Goal: Task Accomplishment & Management: Use online tool/utility

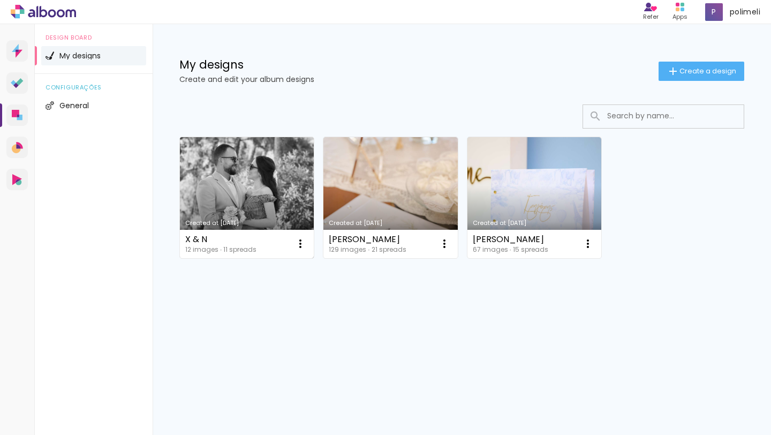
click at [294, 198] on link "Created at [DATE]" at bounding box center [247, 197] width 134 height 121
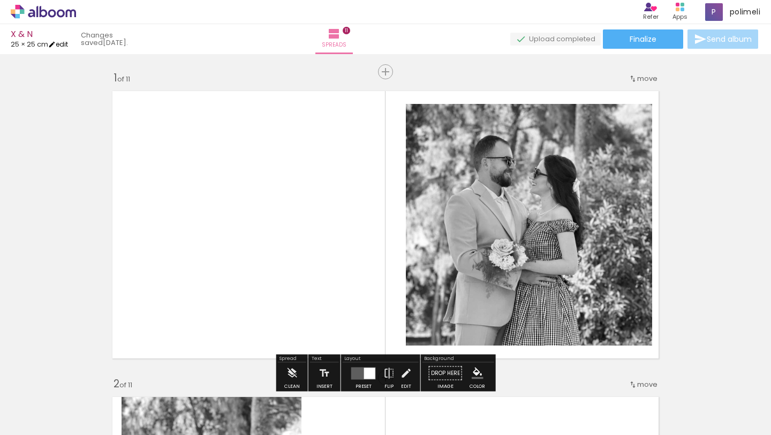
click at [63, 42] on link "edit" at bounding box center [58, 44] width 20 height 9
type input "25"
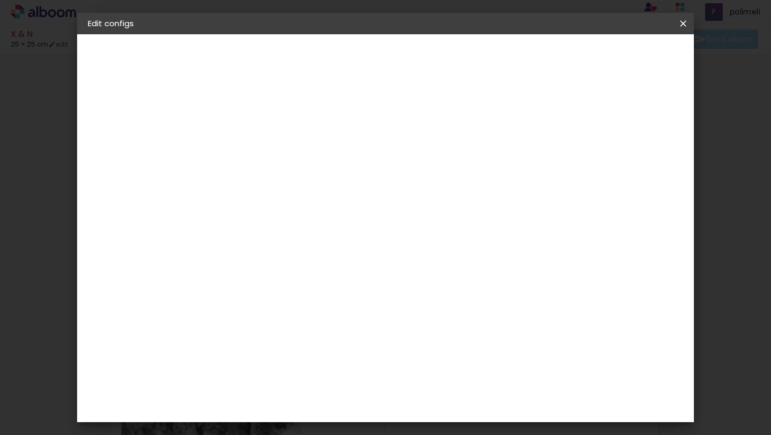
scroll to position [59, 0]
click at [459, 351] on input "50" at bounding box center [449, 352] width 28 height 16
click at [454, 353] on input "50" at bounding box center [449, 352] width 28 height 16
type input "30"
type paper-input "30"
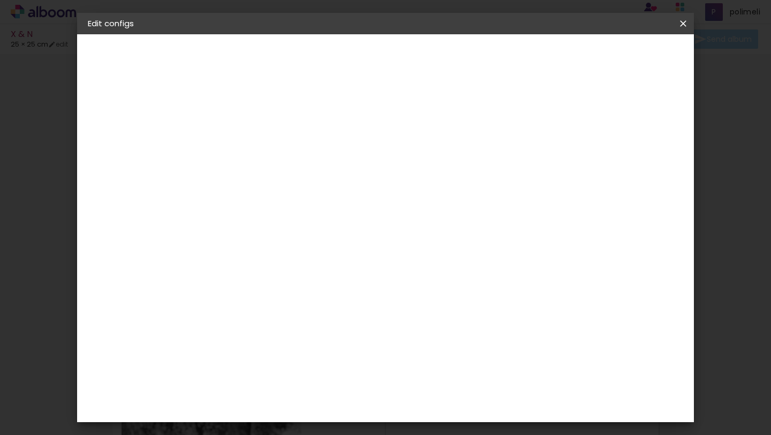
click at [307, 287] on input "25" at bounding box center [297, 288] width 28 height 16
type input "20"
type paper-input "20"
click at [452, 373] on input "30" at bounding box center [449, 373] width 28 height 16
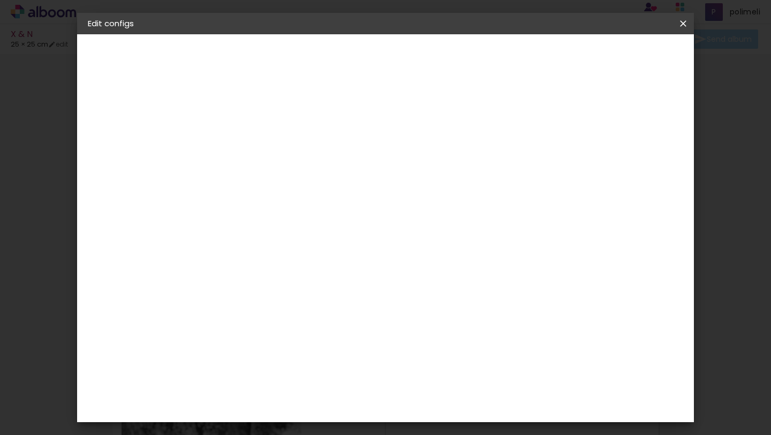
type input "60"
type paper-input "60"
click at [582, 120] on div "30 cm cm cm mm Most album companies recommend a 5mm bleed" at bounding box center [433, 78] width 435 height 86
click at [624, 55] on span "Save configs" at bounding box center [600, 56] width 48 height 7
click at [624, 59] on span "Save configs" at bounding box center [600, 56] width 48 height 7
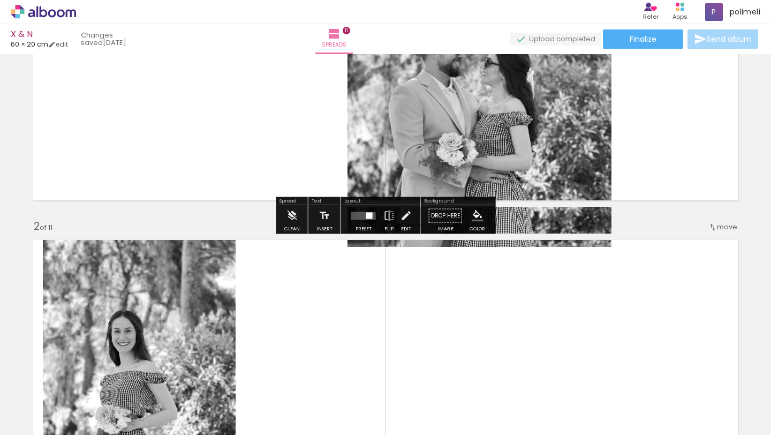
scroll to position [128, 0]
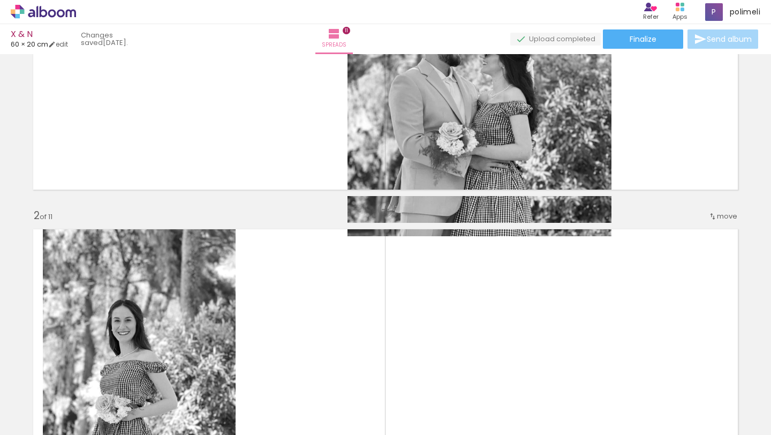
click at [80, 381] on iron-icon at bounding box center [74, 377] width 11 height 11
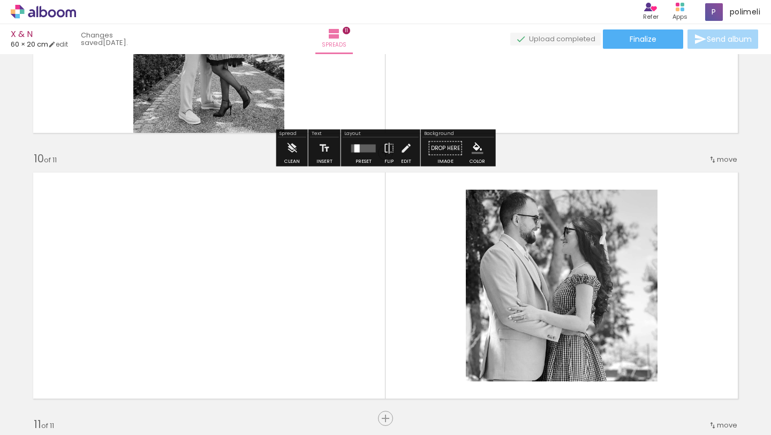
scroll to position [2915, 0]
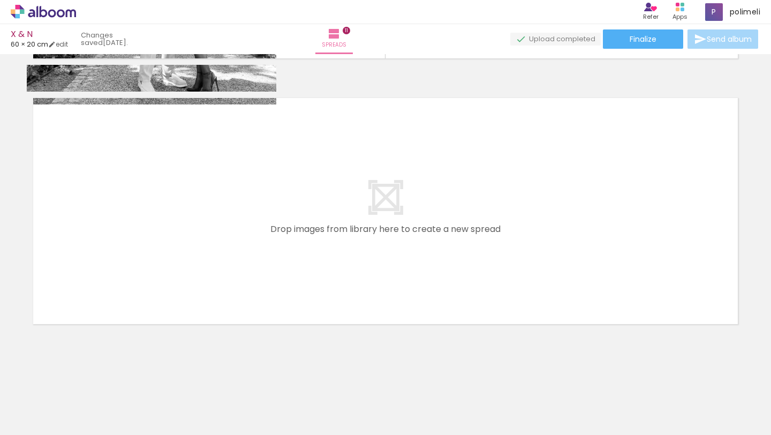
click at [434, 209] on quentale-layouter at bounding box center [386, 211] width 718 height 239
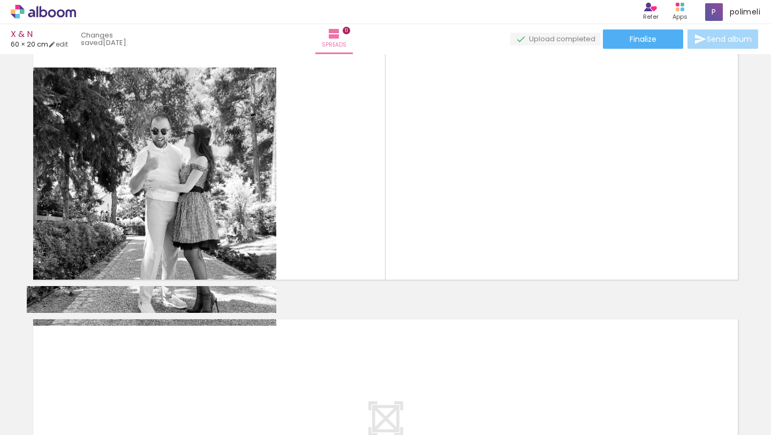
scroll to position [2503, 0]
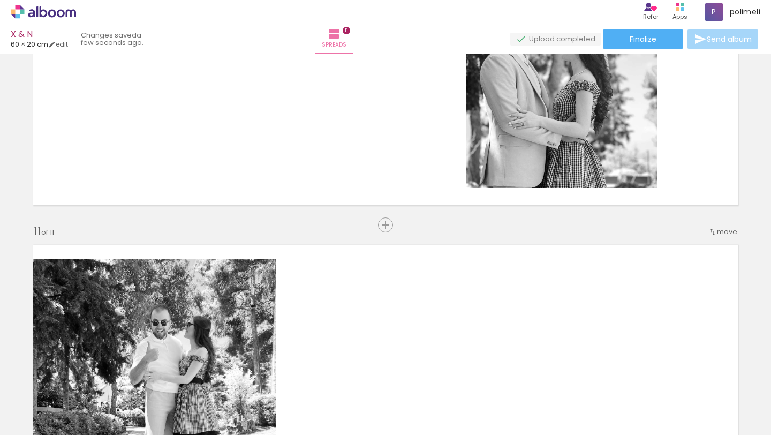
click at [387, 273] on quentale-layouter at bounding box center [386, 357] width 718 height 239
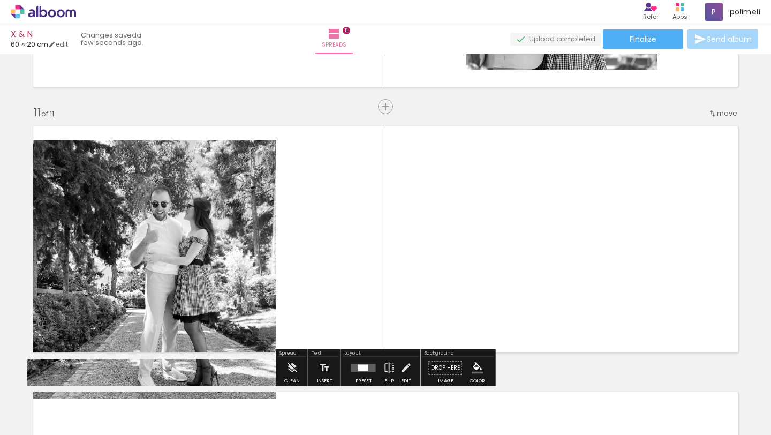
scroll to position [2666, 0]
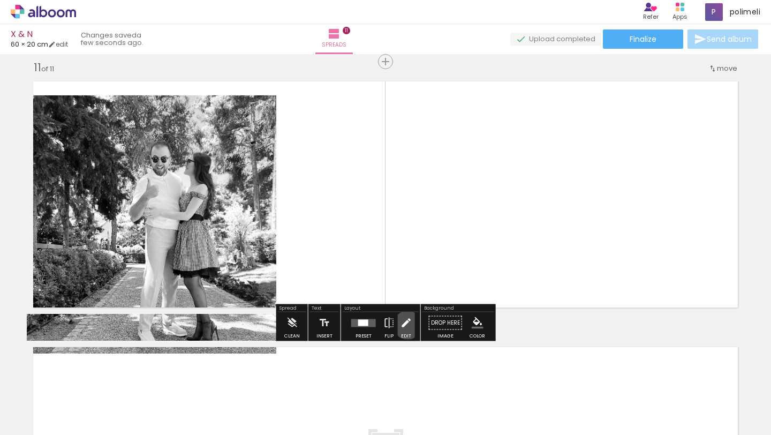
click at [406, 325] on iron-icon at bounding box center [407, 322] width 12 height 21
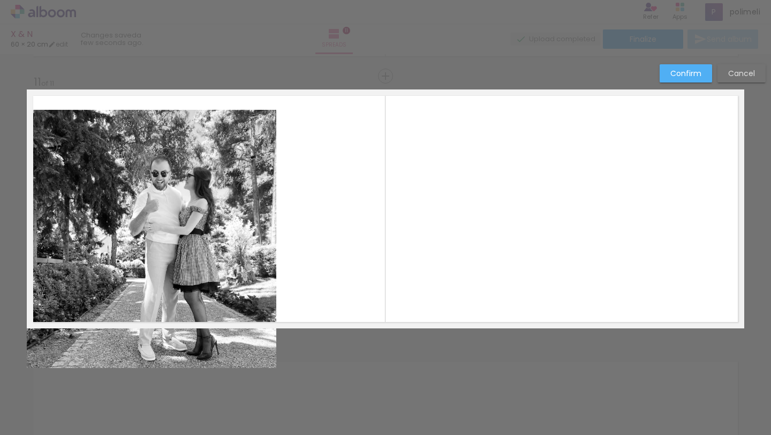
scroll to position [2650, 0]
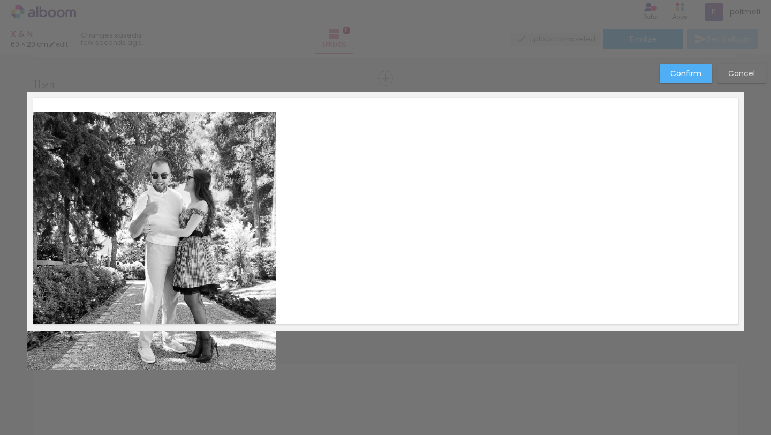
click at [733, 85] on div "Confirm Cancel" at bounding box center [709, 77] width 111 height 26
click at [0, 0] on slot "Cancel" at bounding box center [0, 0] width 0 height 0
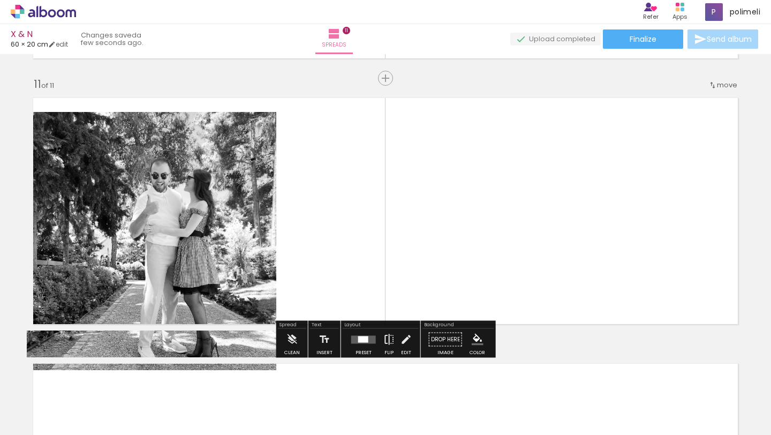
click at [387, 340] on iron-icon at bounding box center [389, 339] width 12 height 21
click at [294, 339] on iron-icon at bounding box center [292, 339] width 12 height 21
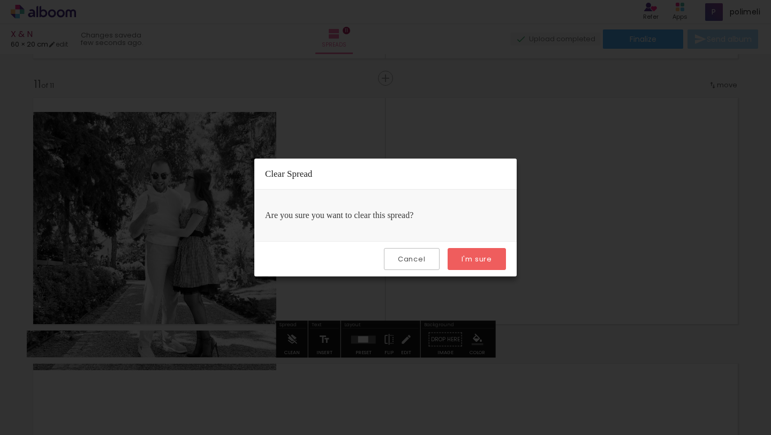
click at [499, 245] on div "Cancel I'm sure" at bounding box center [385, 258] width 262 height 35
click at [493, 258] on paper-button "I'm sure" at bounding box center [477, 259] width 58 height 22
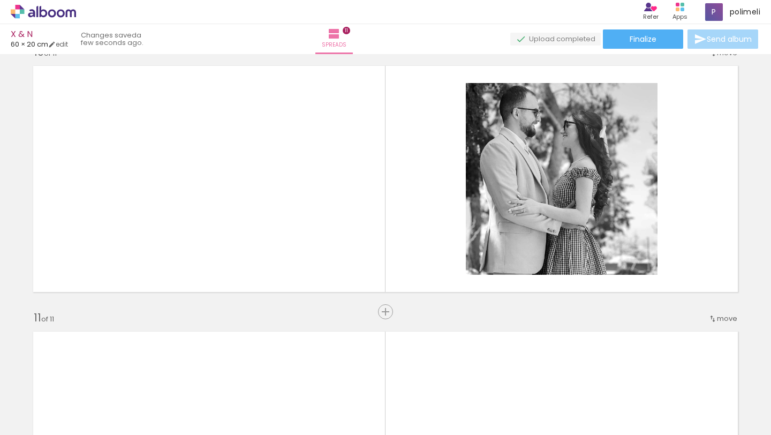
scroll to position [2409, 0]
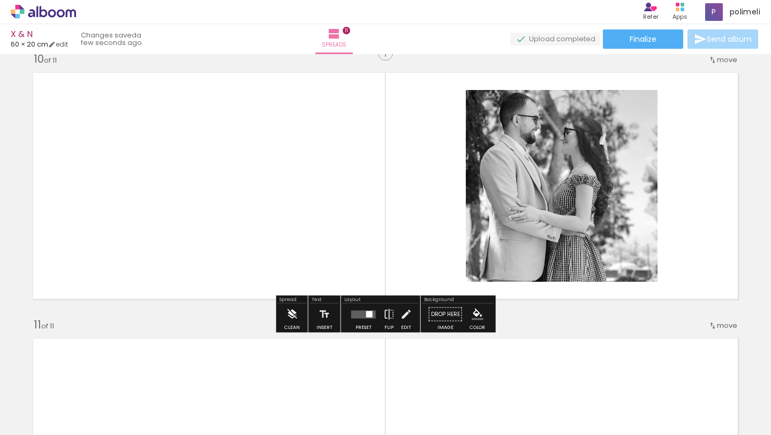
click at [286, 319] on iron-icon at bounding box center [292, 314] width 12 height 21
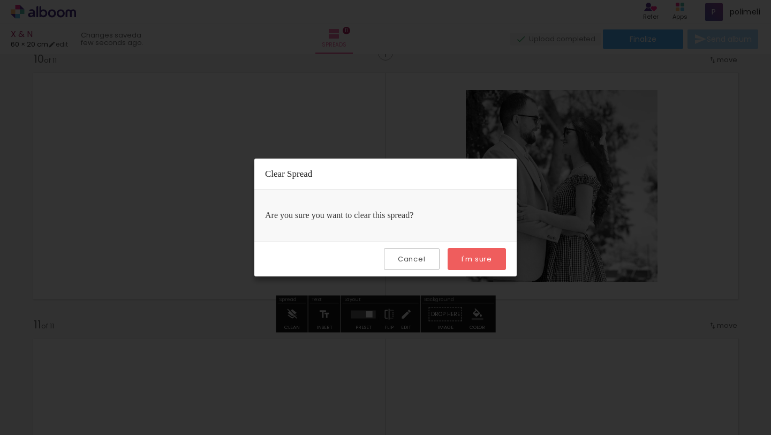
click at [467, 263] on paper-button "I'm sure" at bounding box center [477, 259] width 58 height 22
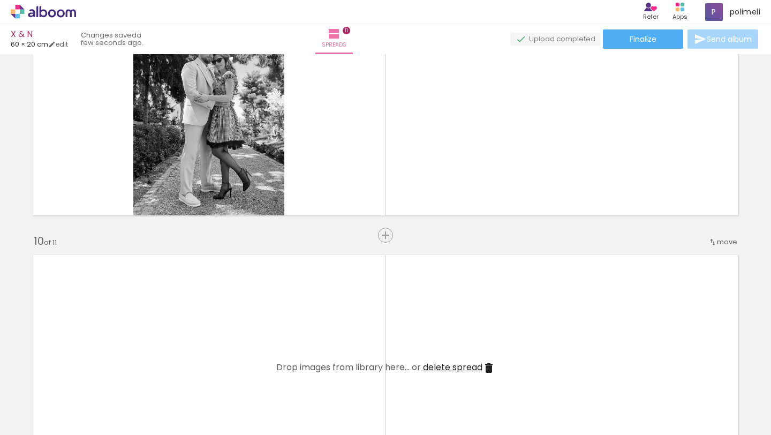
scroll to position [2193, 0]
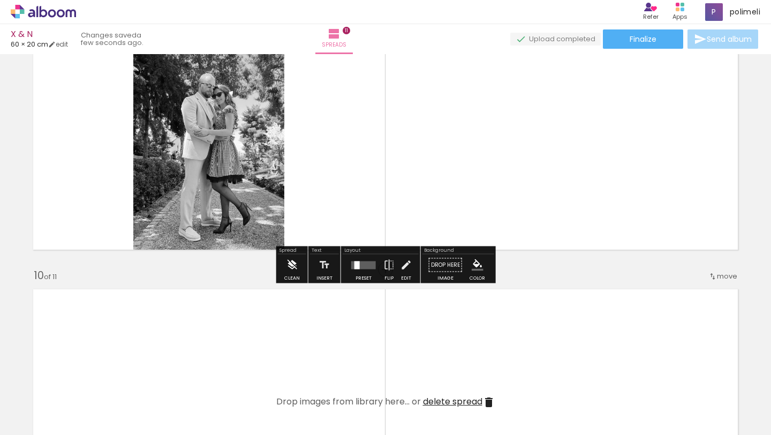
click at [293, 270] on iron-icon at bounding box center [292, 264] width 12 height 21
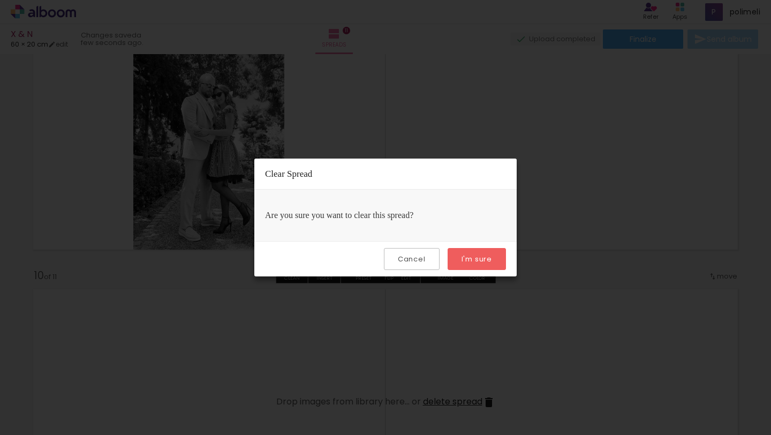
click at [514, 248] on div "Cancel I'm sure" at bounding box center [385, 258] width 262 height 35
click at [499, 253] on paper-button "I'm sure" at bounding box center [477, 259] width 58 height 22
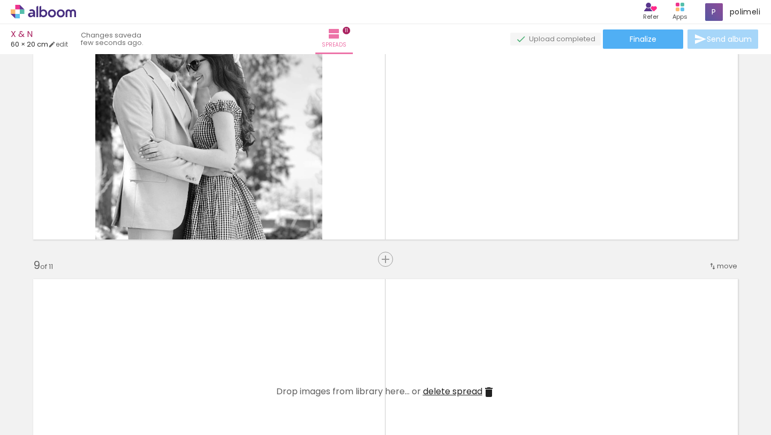
scroll to position [1937, 0]
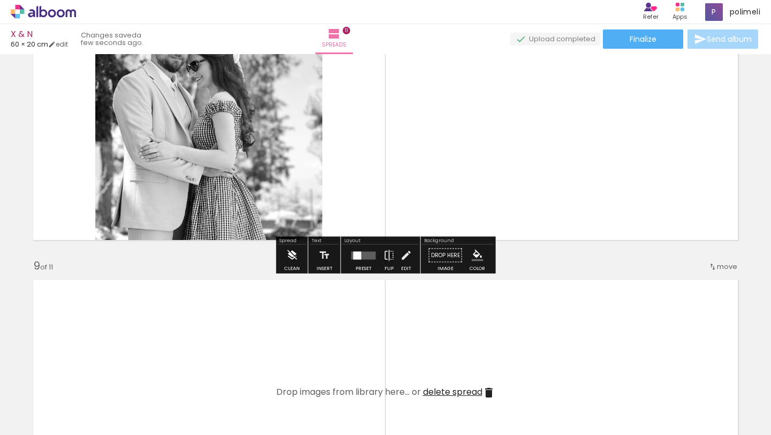
click at [295, 259] on iron-icon at bounding box center [292, 255] width 12 height 21
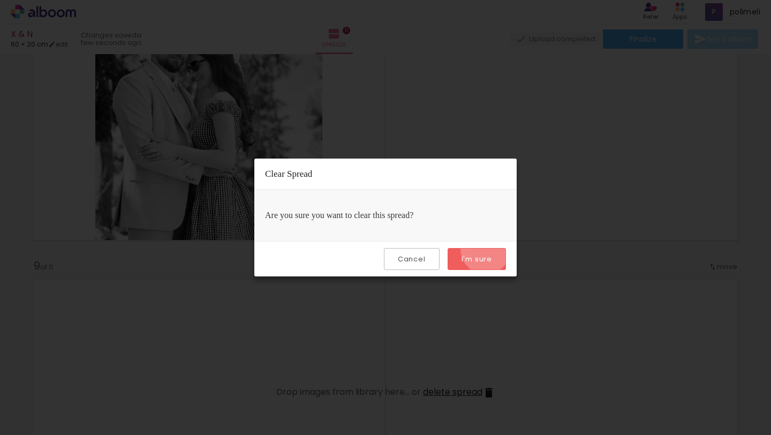
click at [486, 251] on paper-button "I'm sure" at bounding box center [477, 259] width 58 height 22
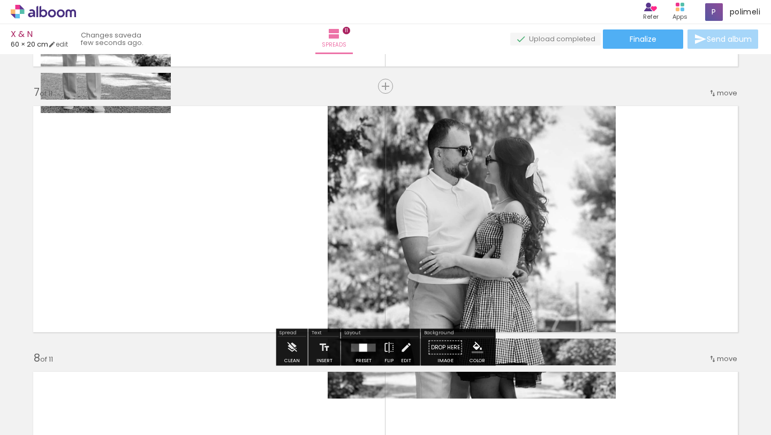
scroll to position [1615, 0]
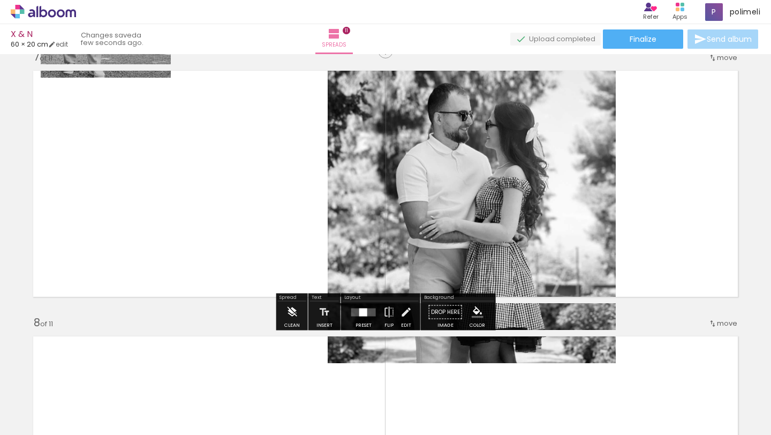
click at [289, 312] on iron-icon at bounding box center [292, 311] width 12 height 21
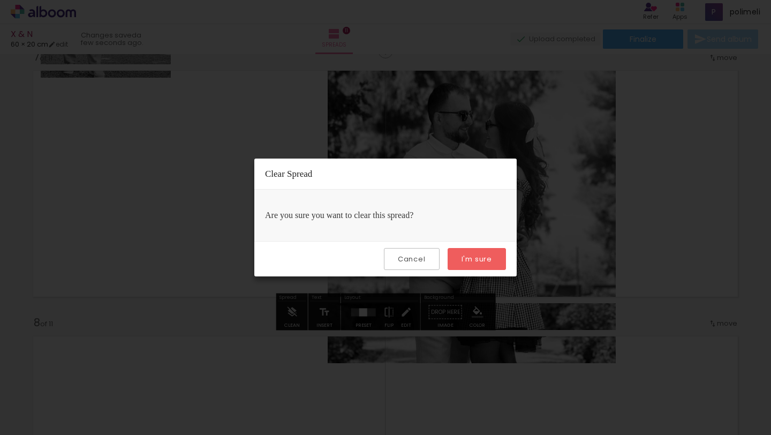
click at [503, 258] on paper-button "I'm sure" at bounding box center [477, 259] width 58 height 22
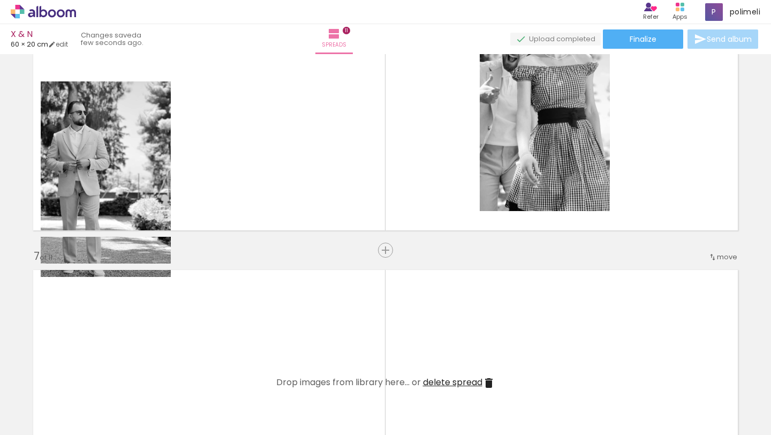
scroll to position [1412, 0]
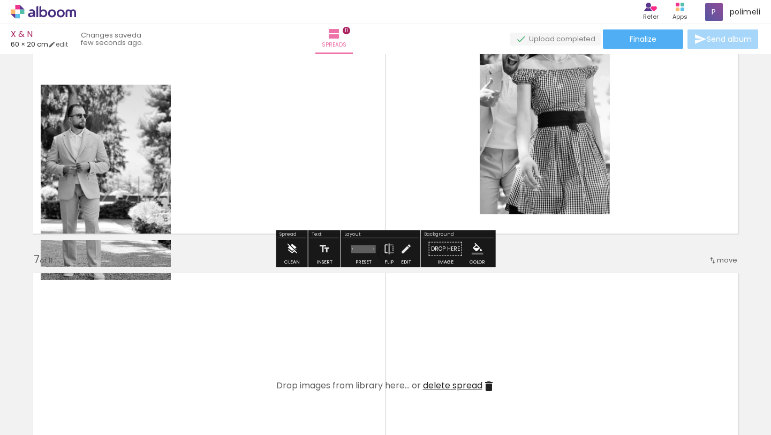
click at [288, 245] on iron-icon at bounding box center [292, 248] width 12 height 21
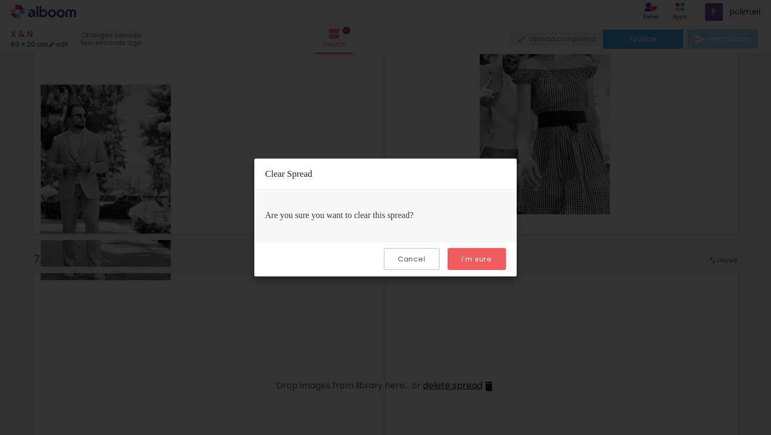
click at [503, 253] on paper-button "I'm sure" at bounding box center [477, 259] width 58 height 22
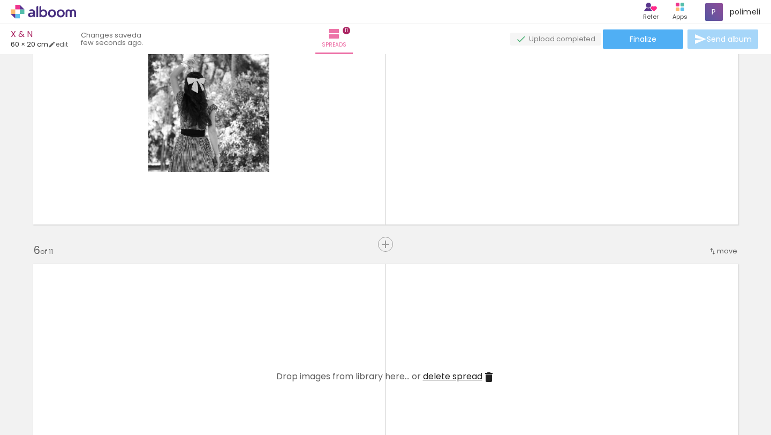
scroll to position [1135, 0]
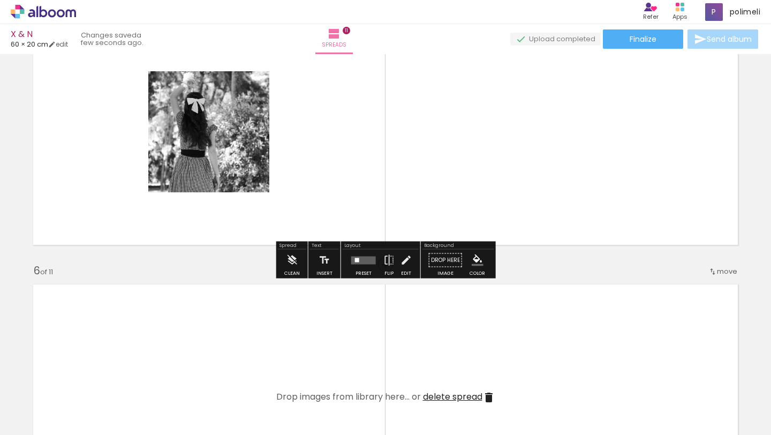
click at [352, 262] on quentale-layouter at bounding box center [363, 260] width 25 height 8
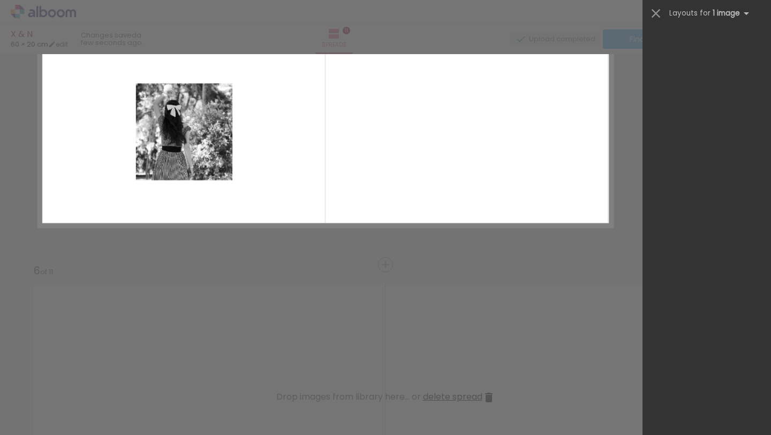
scroll to position [1349, 0]
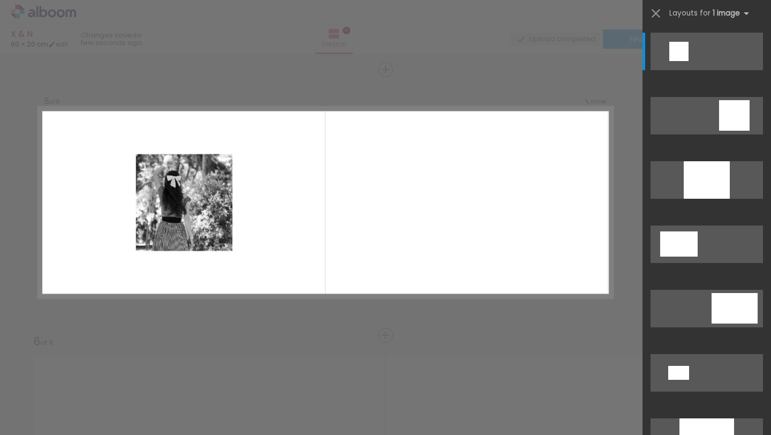
click at [356, 218] on quentale-layouter at bounding box center [326, 202] width 574 height 191
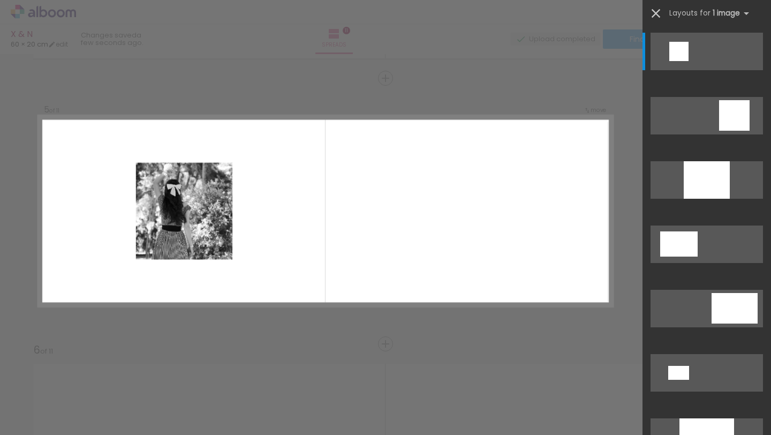
click at [657, 12] on iron-icon at bounding box center [655, 13] width 15 height 15
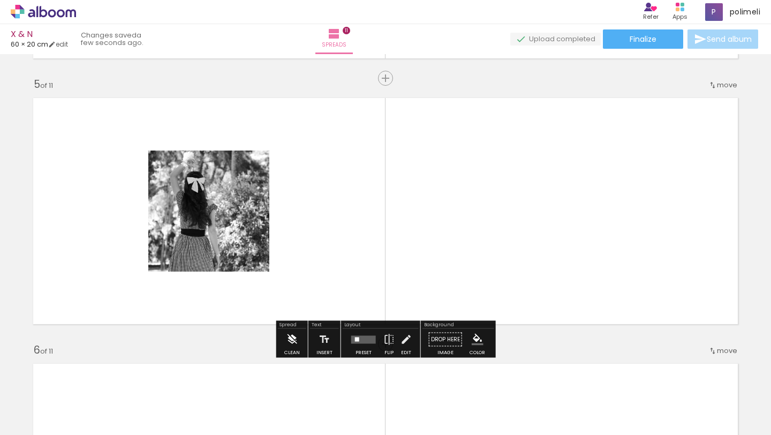
click at [297, 337] on iron-icon at bounding box center [292, 339] width 12 height 21
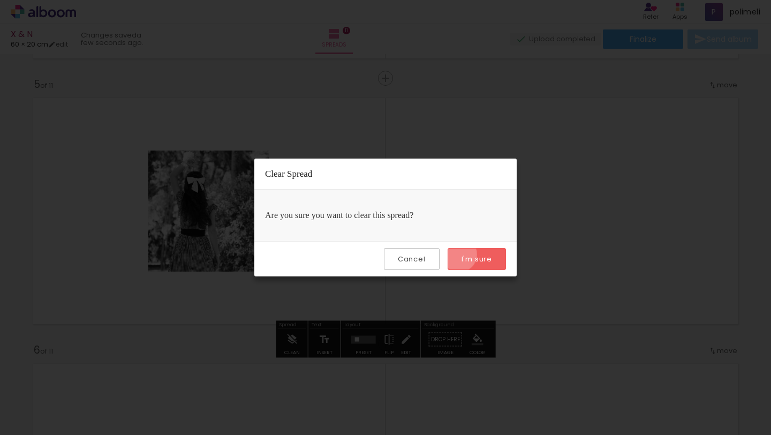
click at [460, 255] on paper-button "I'm sure" at bounding box center [477, 259] width 58 height 22
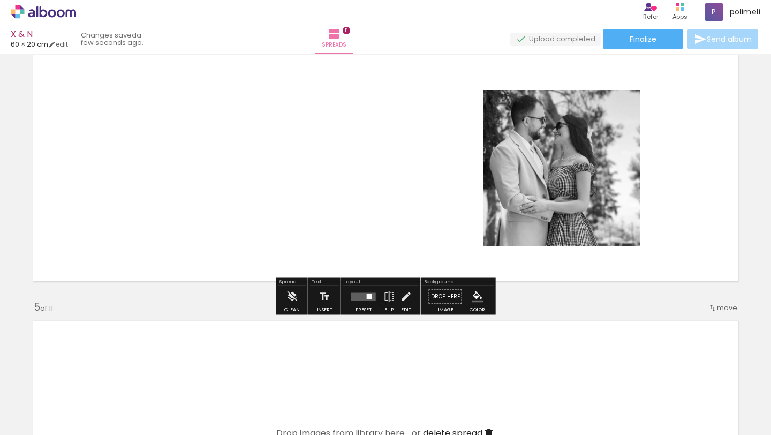
scroll to position [832, 0]
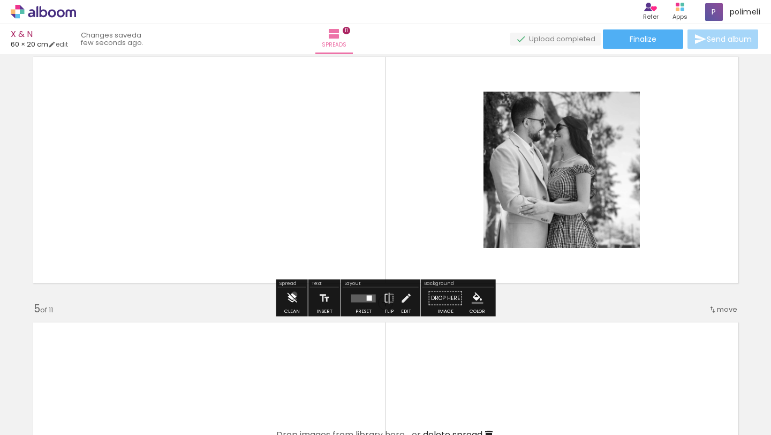
click at [294, 295] on iron-icon at bounding box center [292, 298] width 12 height 21
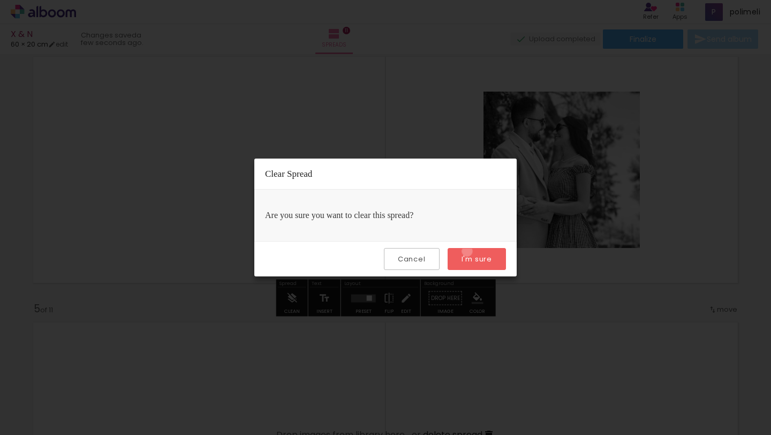
click at [467, 251] on paper-button "I'm sure" at bounding box center [477, 259] width 58 height 22
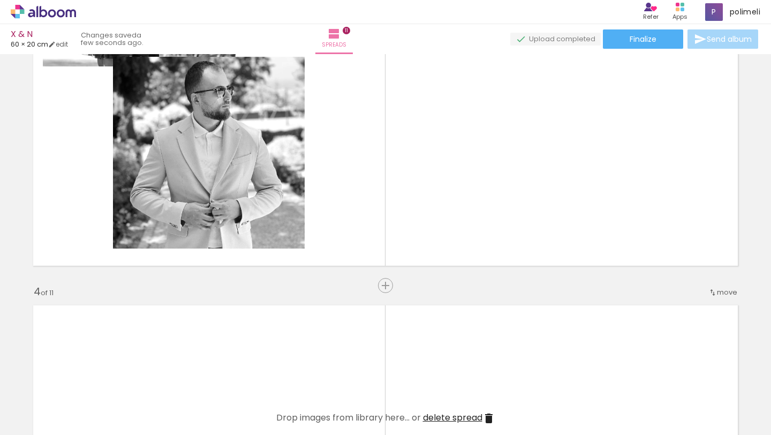
scroll to position [557, 0]
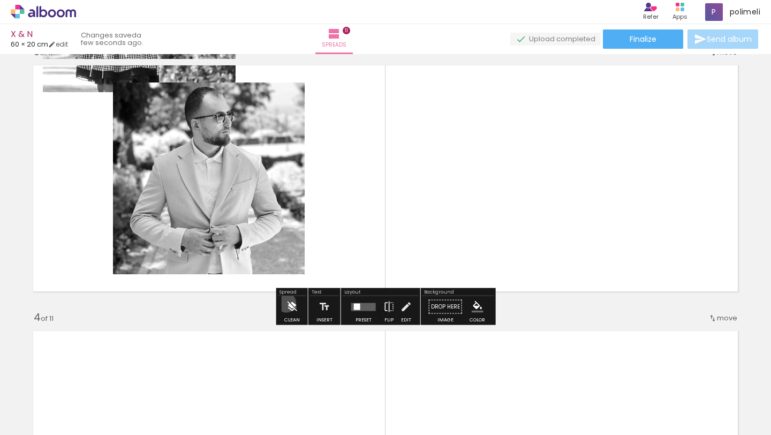
click at [286, 303] on iron-icon at bounding box center [292, 306] width 12 height 21
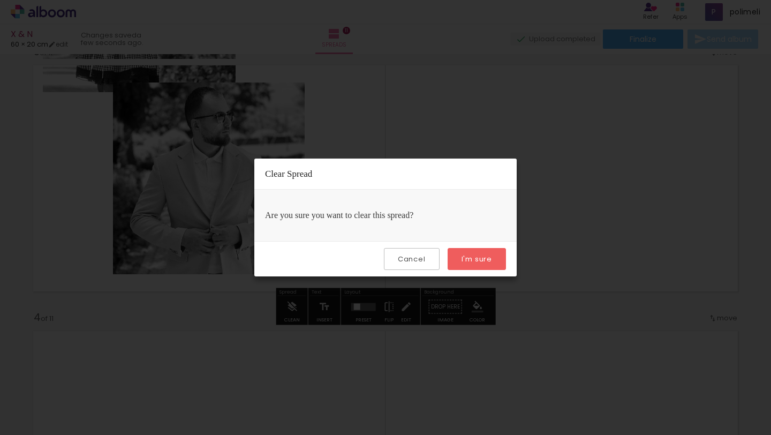
click at [515, 253] on div "Cancel I'm sure" at bounding box center [385, 258] width 262 height 35
click at [495, 255] on paper-button "I'm sure" at bounding box center [477, 259] width 58 height 22
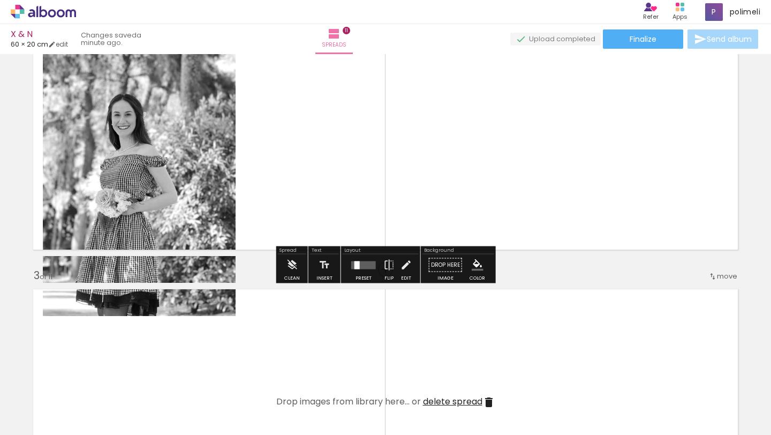
scroll to position [308, 0]
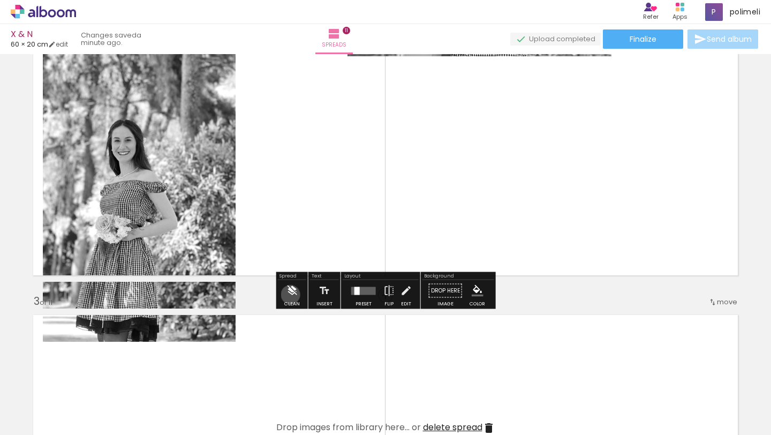
click at [290, 295] on iron-icon at bounding box center [292, 290] width 12 height 21
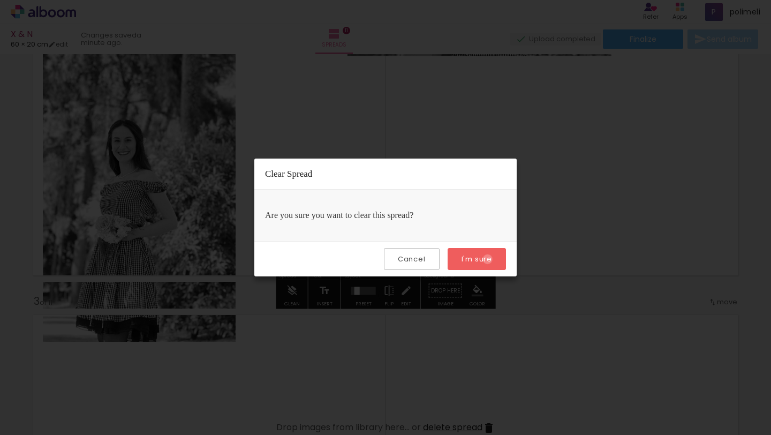
click at [0, 0] on slot "I'm sure" at bounding box center [0, 0] width 0 height 0
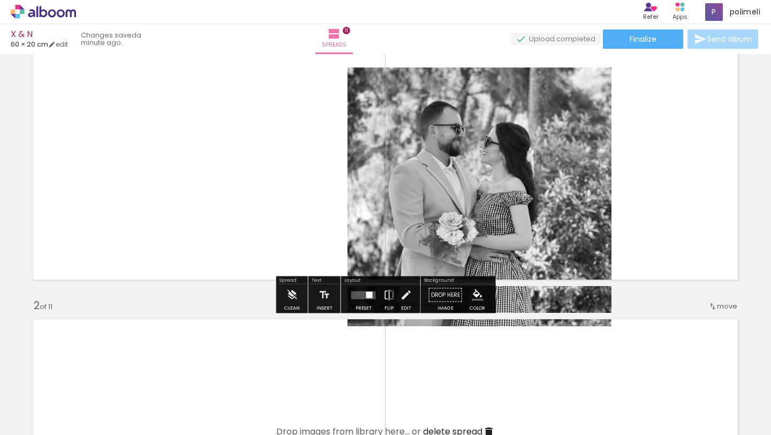
scroll to position [37, 0]
click at [289, 303] on iron-icon at bounding box center [292, 295] width 12 height 21
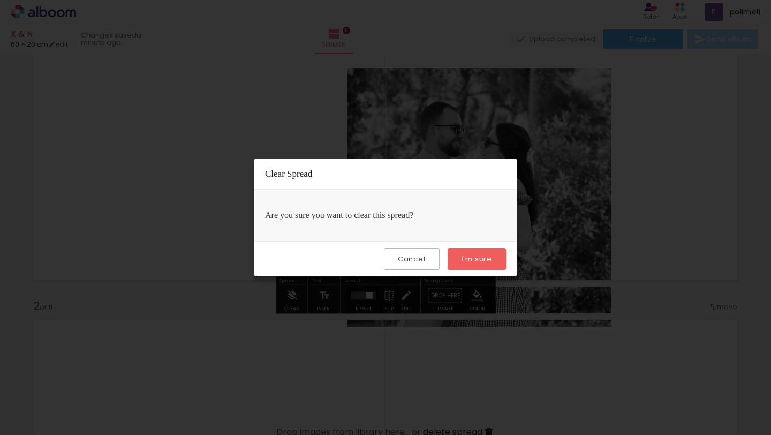
click at [0, 0] on slot "I'm sure" at bounding box center [0, 0] width 0 height 0
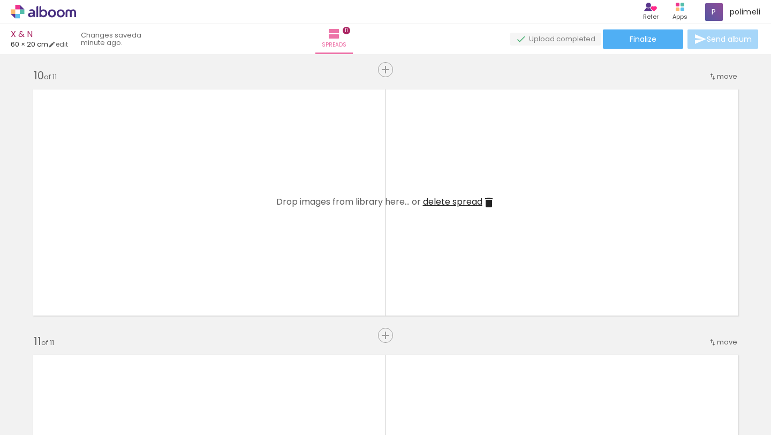
scroll to position [2388, 0]
click at [384, 77] on span "Add spread" at bounding box center [390, 74] width 42 height 7
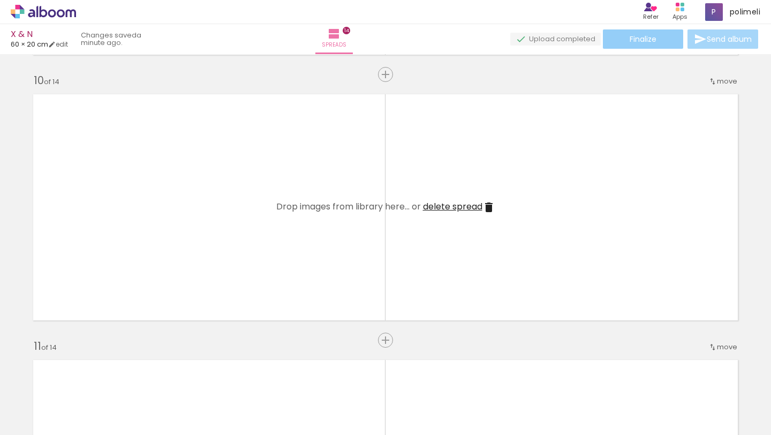
click at [661, 39] on paper-button "Finalize" at bounding box center [643, 38] width 80 height 19
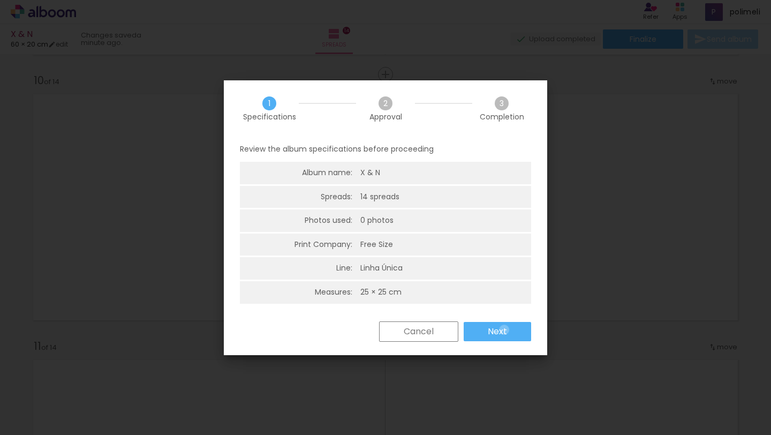
click at [0, 0] on slot "Next" at bounding box center [0, 0] width 0 height 0
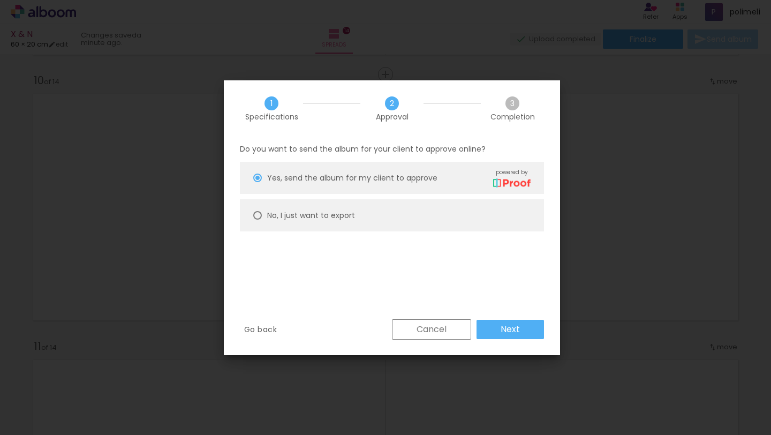
click at [375, 217] on paper-radio-button "No, I just want to export" at bounding box center [392, 215] width 304 height 32
type paper-radio-button "on"
click at [491, 328] on paper-button "Next" at bounding box center [510, 329] width 67 height 19
type input "High, 300 DPI"
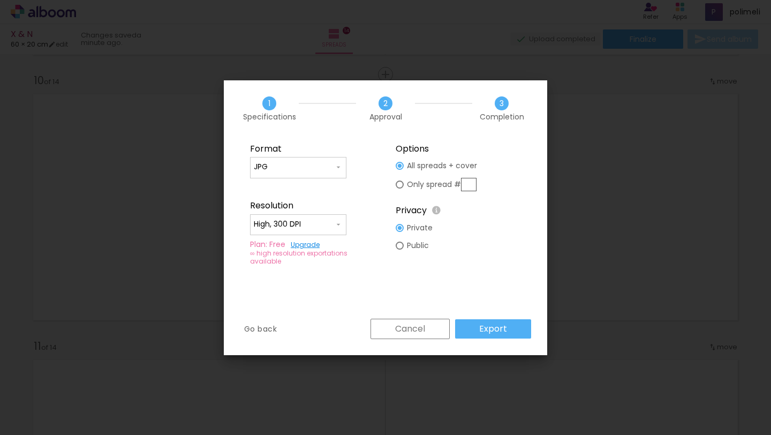
click at [0, 0] on slot "Cancel" at bounding box center [0, 0] width 0 height 0
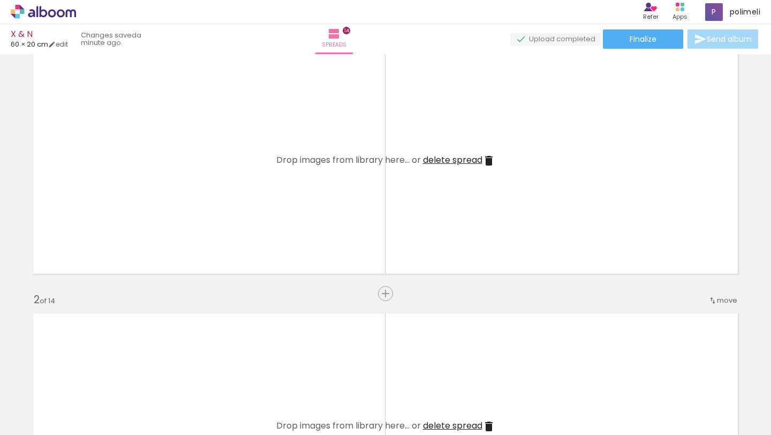
scroll to position [0, 0]
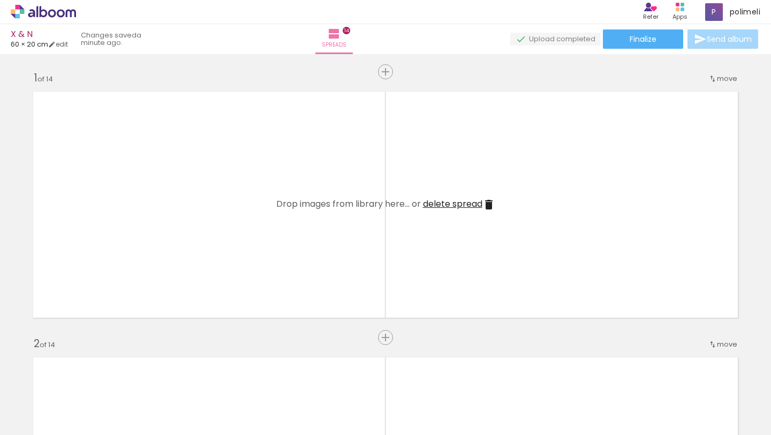
click at [80, 380] on iron-icon at bounding box center [74, 377] width 11 height 11
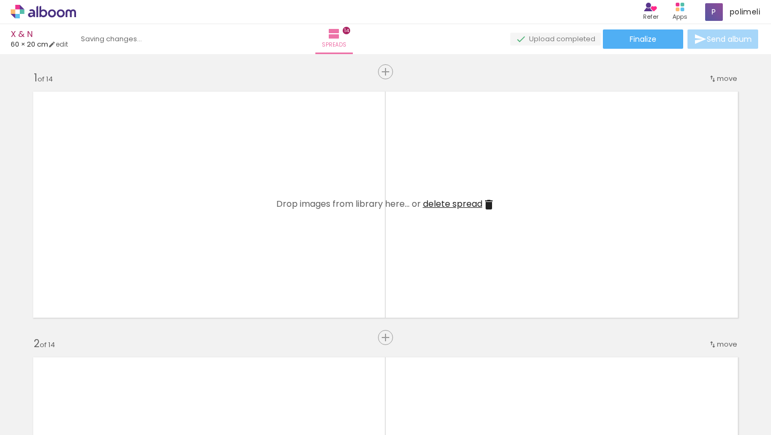
click at [80, 380] on iron-icon at bounding box center [74, 377] width 11 height 11
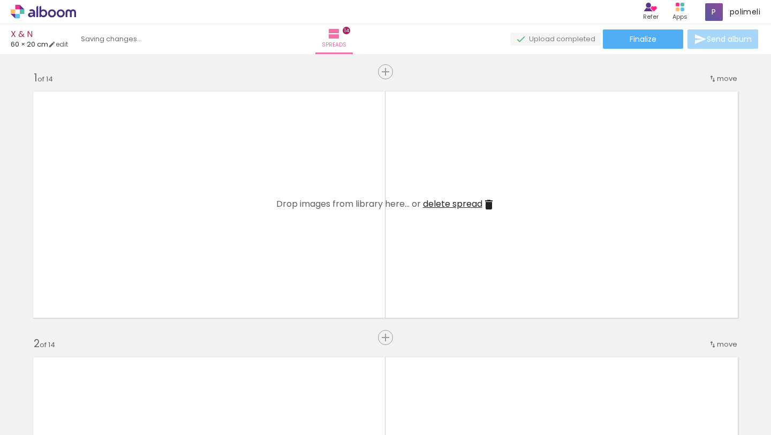
click at [80, 380] on iron-icon at bounding box center [74, 377] width 11 height 11
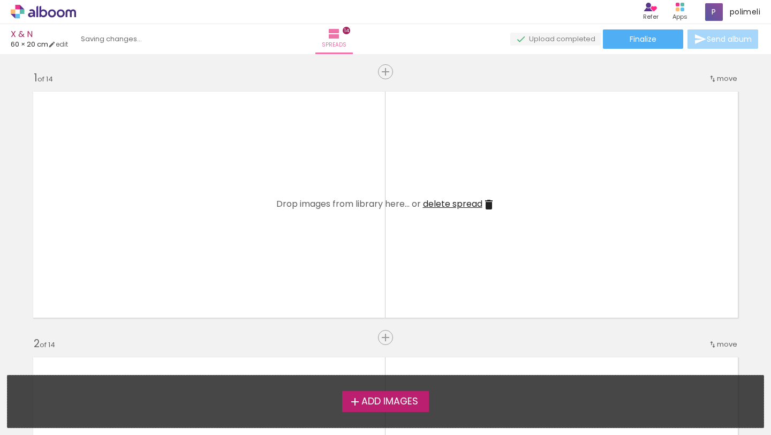
click at [87, 380] on div "Add Images Drop images here..." at bounding box center [385, 401] width 756 height 52
click at [344, 396] on label "Add Images" at bounding box center [385, 401] width 87 height 20
click at [0, 0] on input "file" at bounding box center [0, 0] width 0 height 0
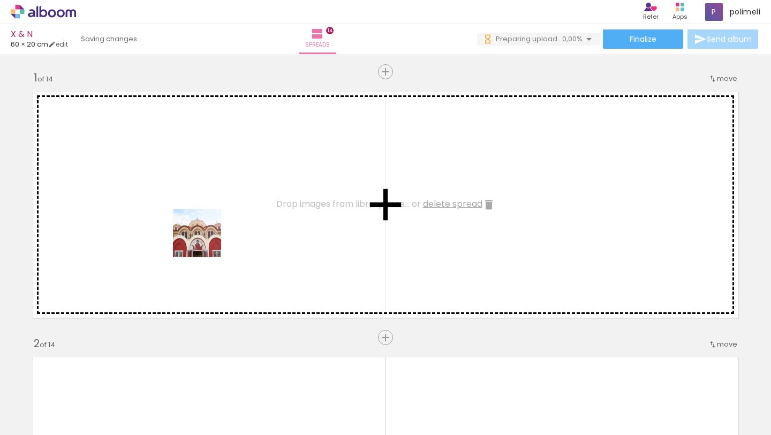
drag, startPoint x: 122, startPoint y: 394, endPoint x: 205, endPoint y: 241, distance: 174.2
click at [205, 241] on quentale-workspace at bounding box center [385, 217] width 771 height 435
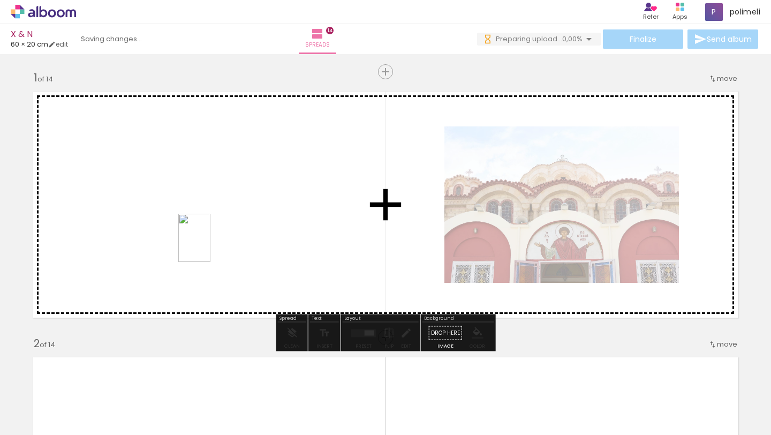
drag, startPoint x: 177, startPoint y: 389, endPoint x: 210, endPoint y: 246, distance: 146.9
click at [210, 246] on quentale-workspace at bounding box center [385, 217] width 771 height 435
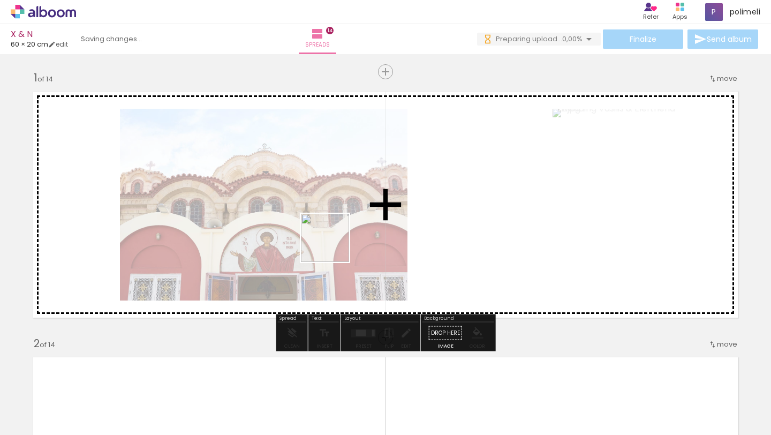
drag, startPoint x: 287, startPoint y: 402, endPoint x: 333, endPoint y: 246, distance: 163.0
click at [333, 246] on quentale-workspace at bounding box center [385, 217] width 771 height 435
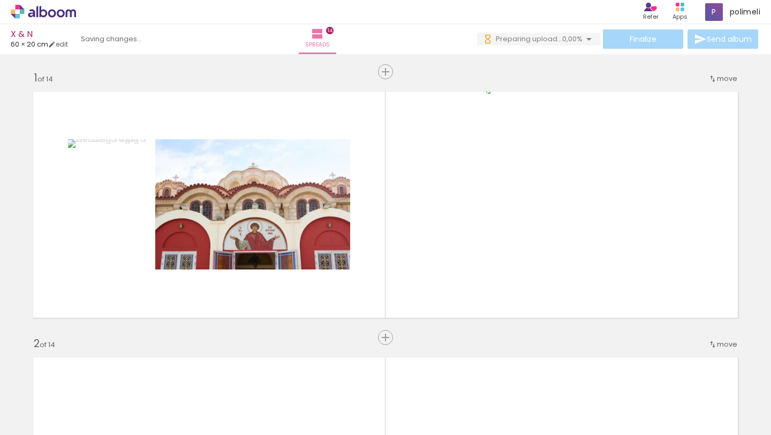
drag, startPoint x: 337, startPoint y: 403, endPoint x: 406, endPoint y: 266, distance: 154.2
click at [405, 262] on quentale-workspace at bounding box center [385, 217] width 771 height 435
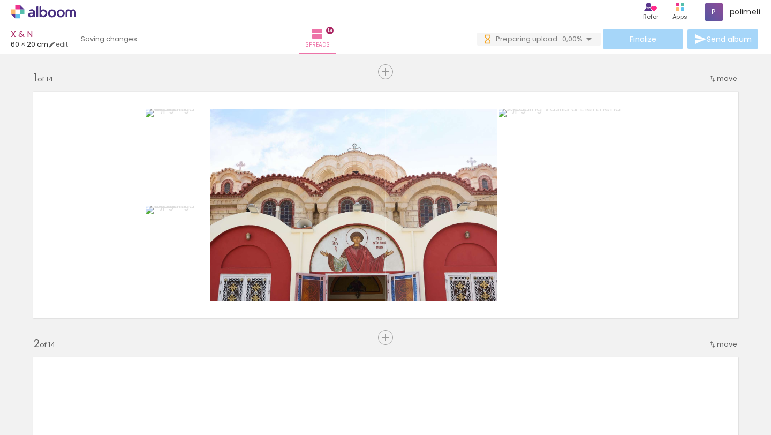
drag, startPoint x: 408, startPoint y: 405, endPoint x: 465, endPoint y: 188, distance: 223.8
click at [465, 188] on quentale-workspace at bounding box center [385, 217] width 771 height 435
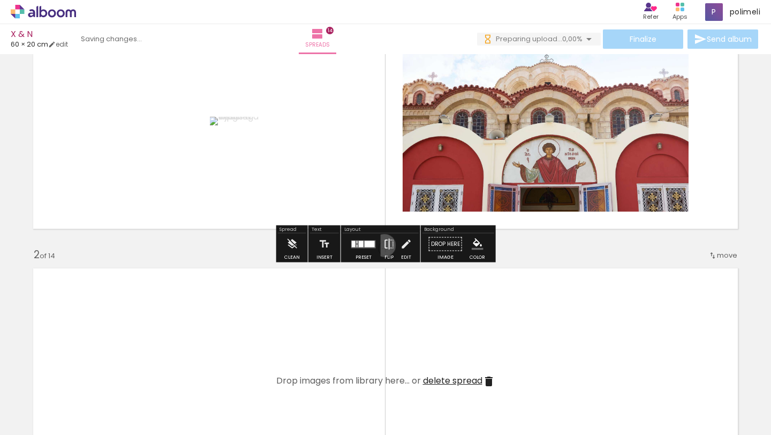
click at [383, 245] on iron-icon at bounding box center [389, 243] width 12 height 21
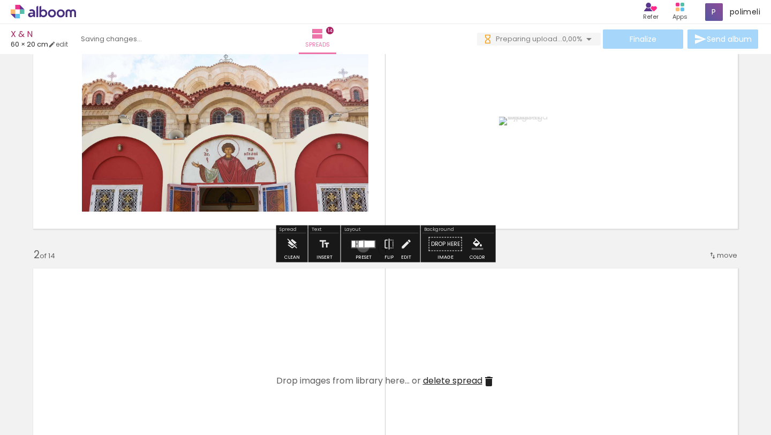
click at [362, 245] on quentale-layouter at bounding box center [363, 244] width 25 height 8
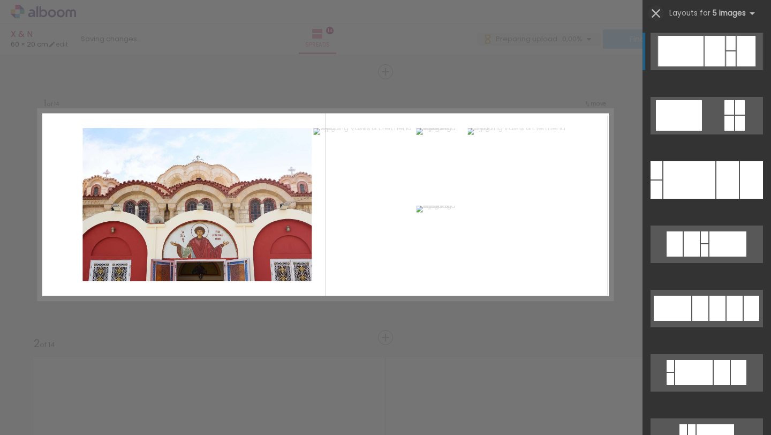
click at [661, 13] on iron-icon at bounding box center [655, 13] width 15 height 15
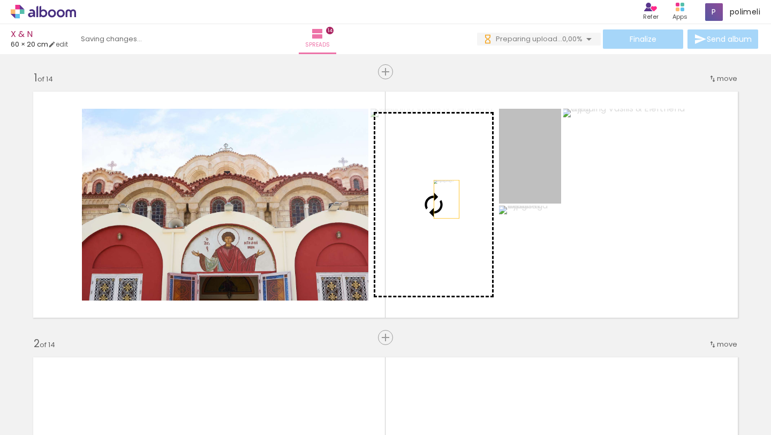
drag, startPoint x: 532, startPoint y: 188, endPoint x: 447, endPoint y: 199, distance: 86.4
click at [0, 0] on slot at bounding box center [0, 0] width 0 height 0
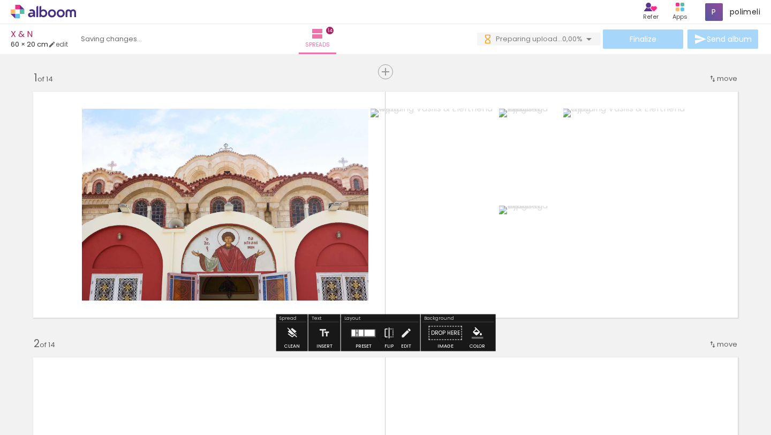
click at [447, 199] on quentale-photo at bounding box center [434, 205] width 126 height 192
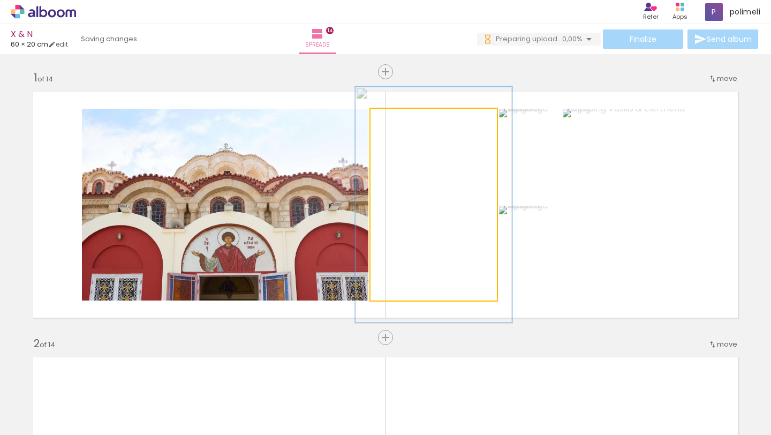
drag, startPoint x: 403, startPoint y: 124, endPoint x: 411, endPoint y: 124, distance: 8.6
type paper-slider "123"
click at [411, 124] on div at bounding box center [404, 119] width 17 height 17
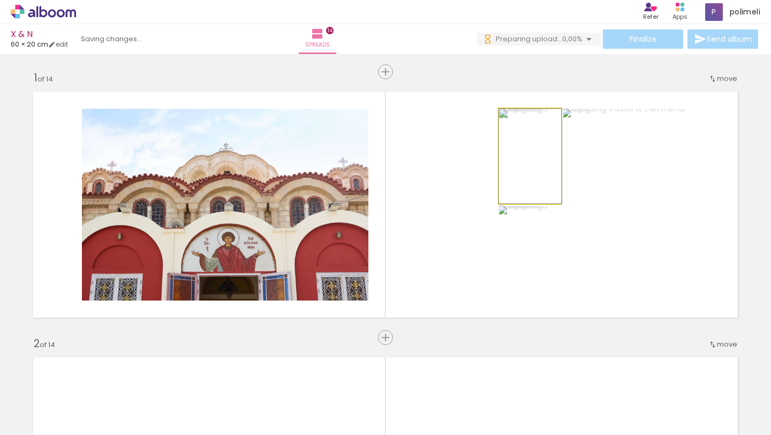
drag, startPoint x: 522, startPoint y: 120, endPoint x: 547, endPoint y: 178, distance: 62.8
type paper-slider "115"
click at [525, 120] on div at bounding box center [522, 120] width 10 height 10
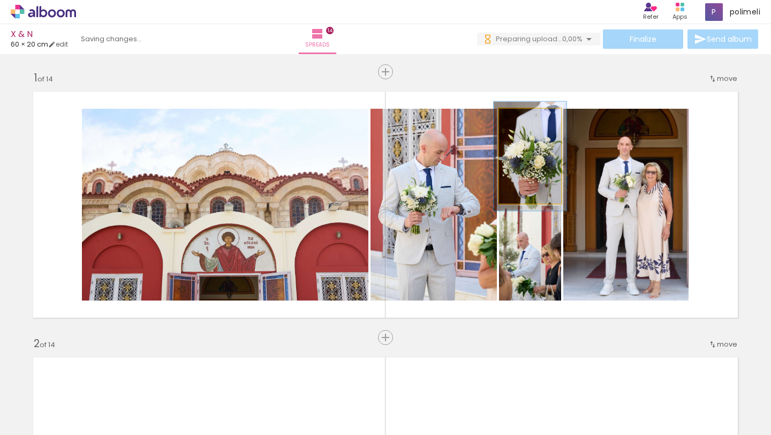
click at [547, 179] on quentale-photo at bounding box center [530, 156] width 62 height 95
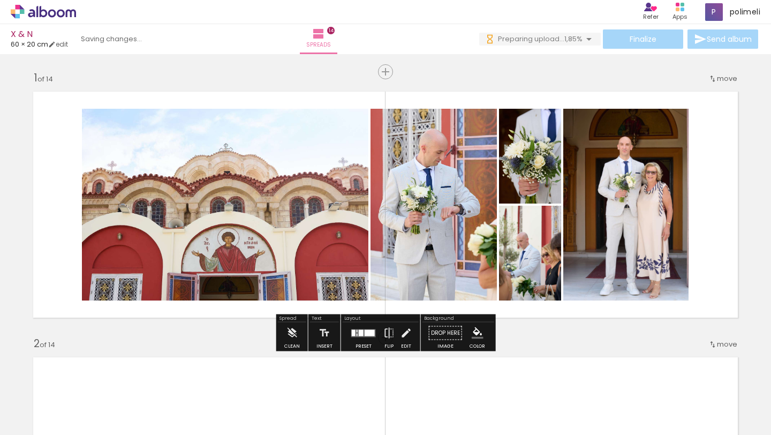
click at [538, 142] on div at bounding box center [533, 136] width 13 height 11
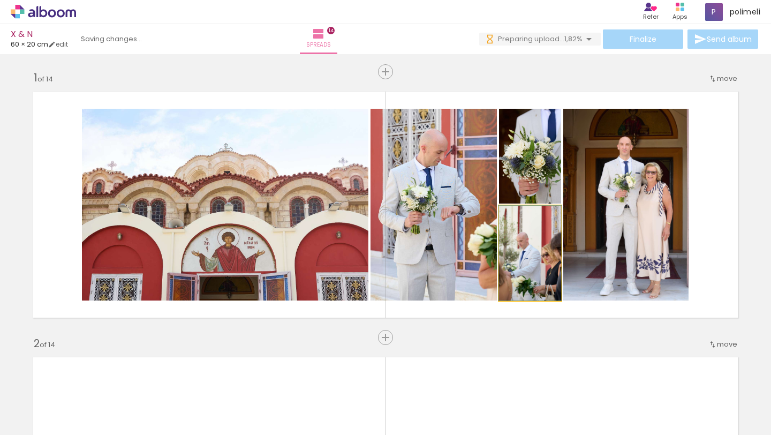
click at [526, 219] on div at bounding box center [521, 216] width 17 height 17
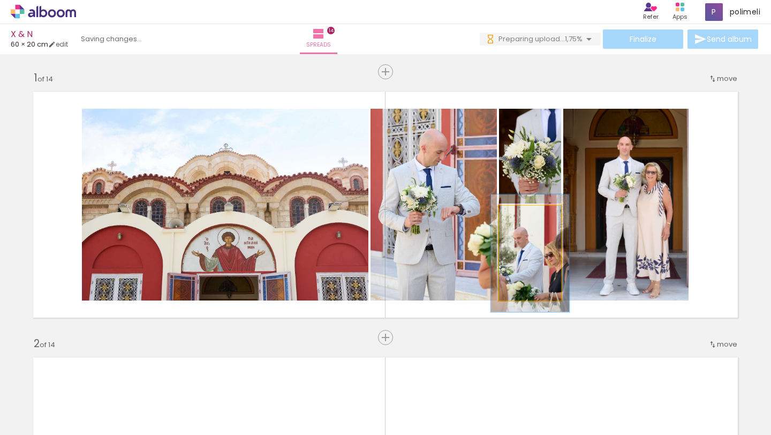
drag, startPoint x: 521, startPoint y: 216, endPoint x: 526, endPoint y: 216, distance: 5.4
type paper-slider "124"
click at [526, 216] on div at bounding box center [527, 217] width 10 height 10
click at [510, 260] on quentale-photo at bounding box center [530, 253] width 62 height 95
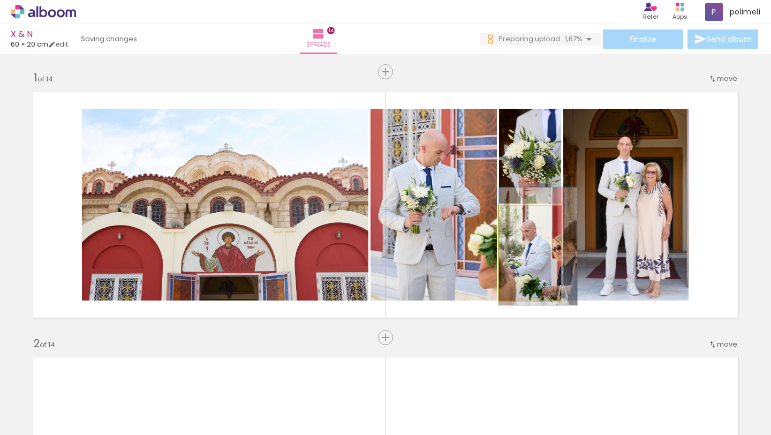
drag, startPoint x: 510, startPoint y: 267, endPoint x: 526, endPoint y: 260, distance: 17.0
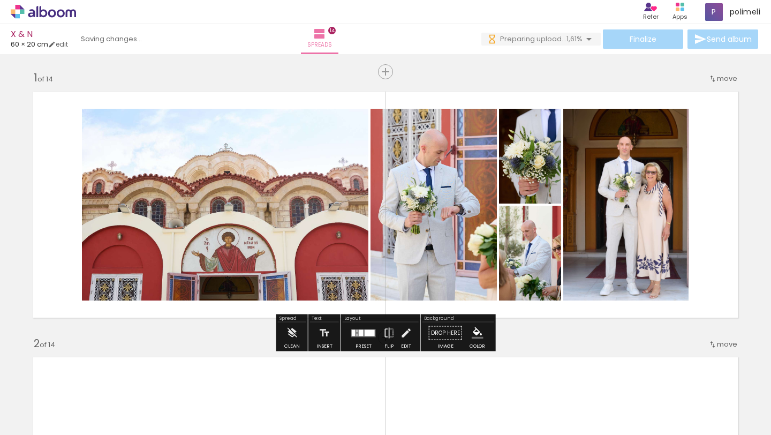
click at [610, 178] on quentale-photo at bounding box center [625, 205] width 125 height 192
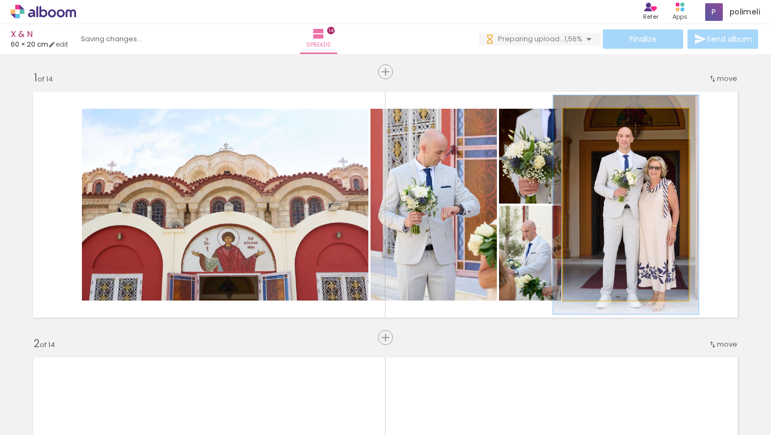
drag, startPoint x: 591, startPoint y: 123, endPoint x: 597, endPoint y: 124, distance: 5.5
click at [597, 124] on div at bounding box center [593, 119] width 17 height 17
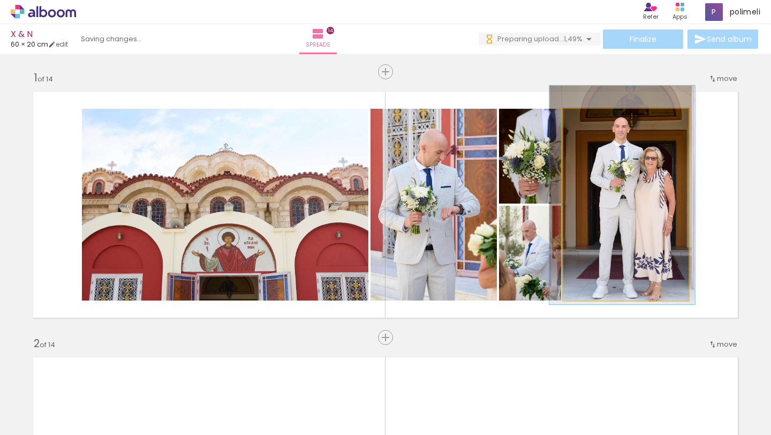
drag, startPoint x: 613, startPoint y: 167, endPoint x: 609, endPoint y: 157, distance: 10.5
click at [609, 157] on div at bounding box center [621, 195] width 145 height 218
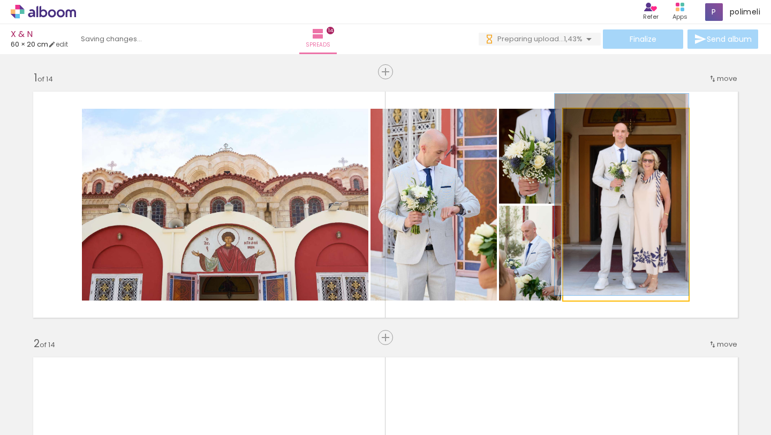
type paper-slider "105"
click at [590, 122] on div at bounding box center [591, 120] width 10 height 10
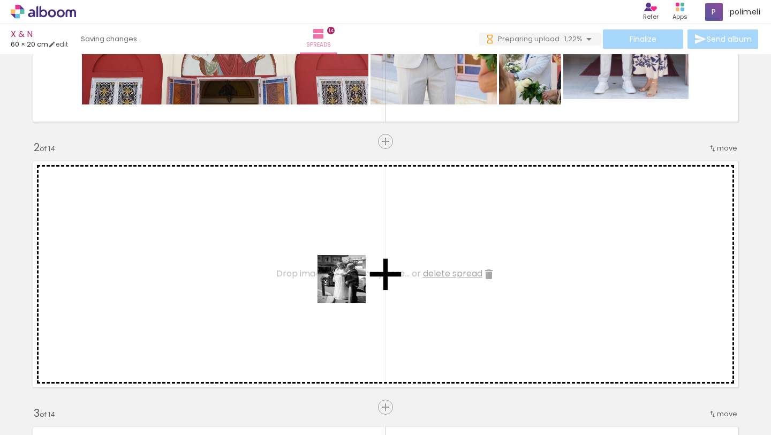
drag, startPoint x: 356, startPoint y: 411, endPoint x: 337, endPoint y: 320, distance: 92.9
click at [350, 286] on quentale-workspace at bounding box center [385, 217] width 771 height 435
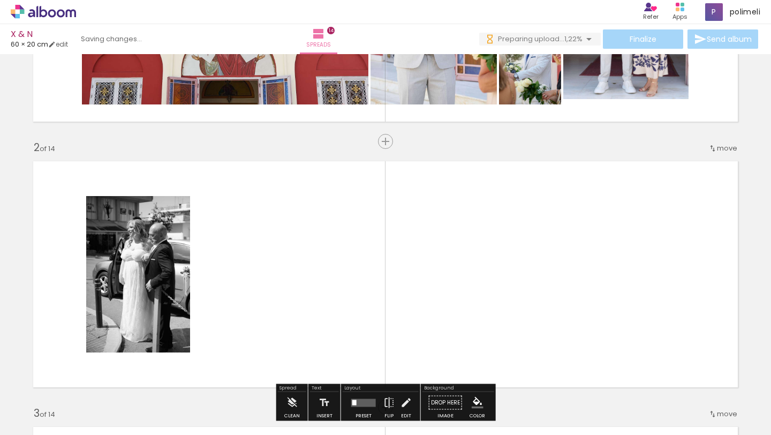
drag, startPoint x: 283, startPoint y: 406, endPoint x: 344, endPoint y: 273, distance: 147.1
click at [344, 273] on quentale-workspace at bounding box center [385, 217] width 771 height 435
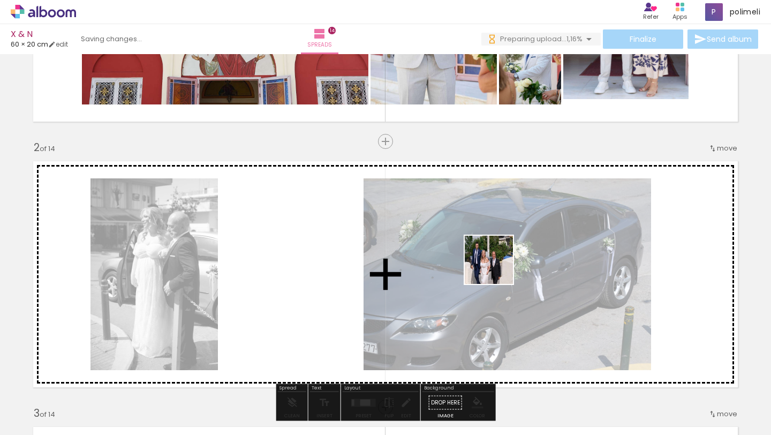
drag, startPoint x: 449, startPoint y: 404, endPoint x: 497, endPoint y: 268, distance: 144.6
click at [497, 268] on quentale-workspace at bounding box center [385, 217] width 771 height 435
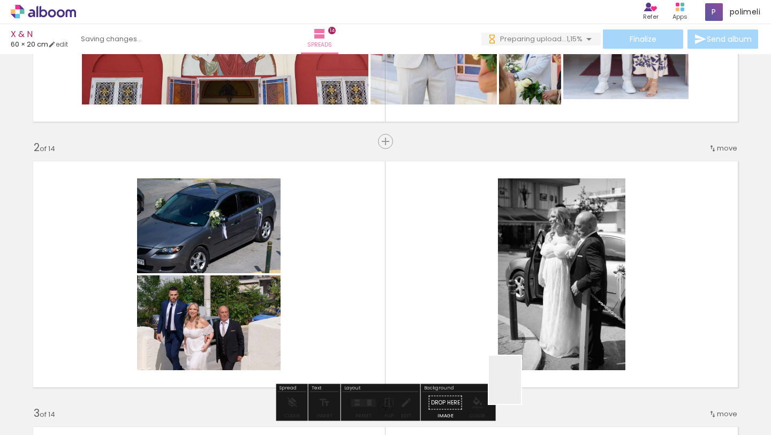
drag, startPoint x: 521, startPoint y: 401, endPoint x: 514, endPoint y: 301, distance: 99.3
click at [514, 303] on quentale-workspace at bounding box center [385, 217] width 771 height 435
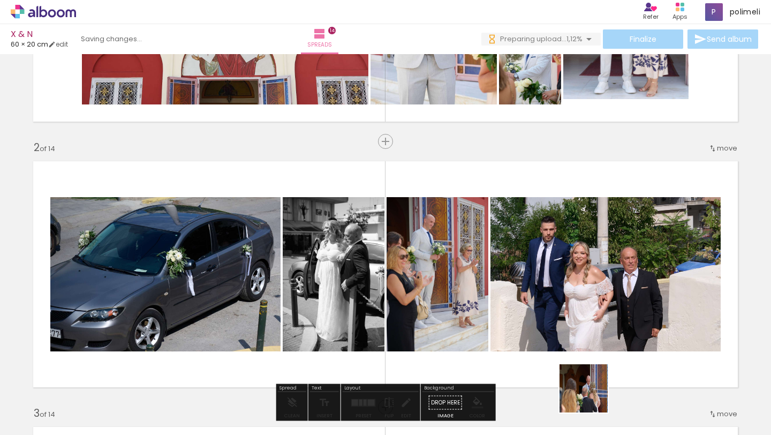
drag, startPoint x: 593, startPoint y: 404, endPoint x: 524, endPoint y: 269, distance: 151.1
click at [524, 269] on quentale-workspace at bounding box center [385, 217] width 771 height 435
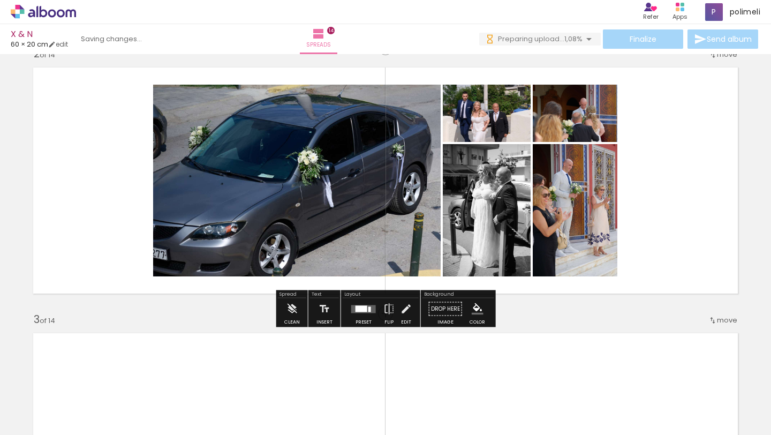
click at [357, 313] on div at bounding box center [363, 308] width 29 height 21
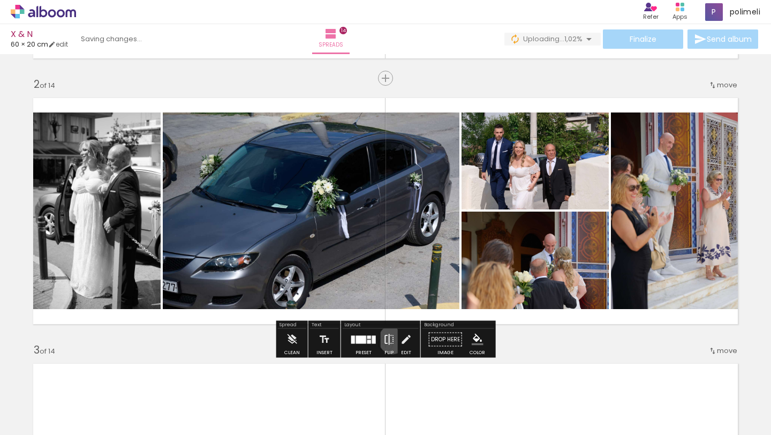
click at [391, 340] on iron-icon at bounding box center [389, 339] width 12 height 21
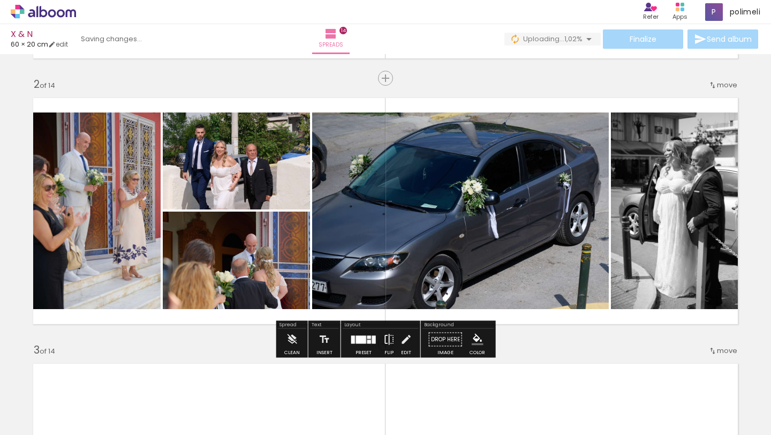
click at [391, 340] on iron-icon at bounding box center [389, 339] width 12 height 21
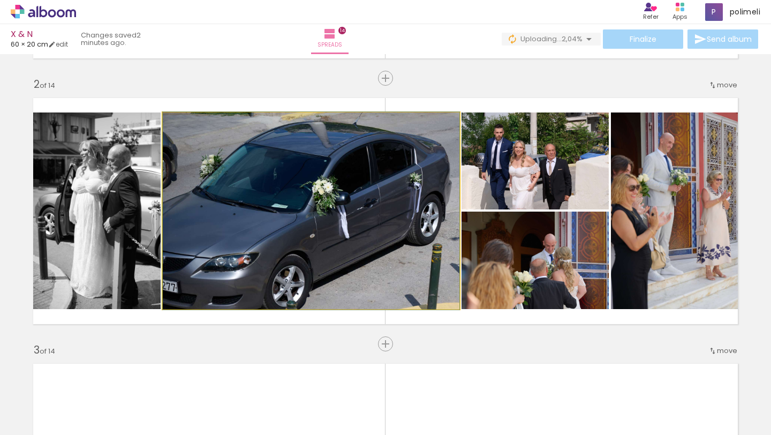
click at [402, 268] on quentale-photo at bounding box center [311, 210] width 297 height 197
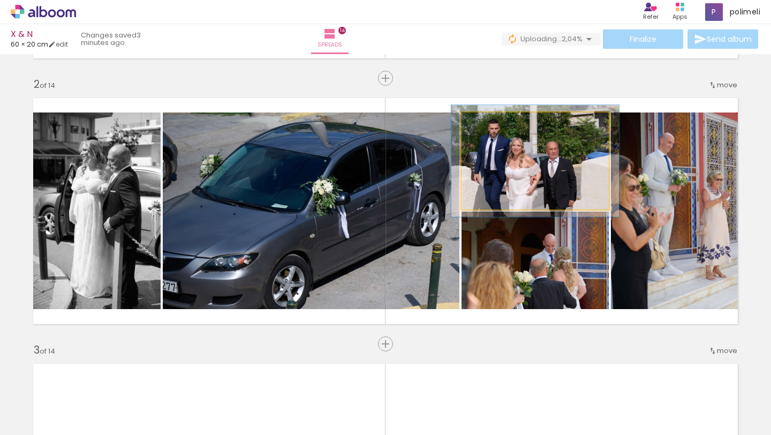
type paper-slider "114"
click at [496, 124] on div at bounding box center [492, 123] width 17 height 17
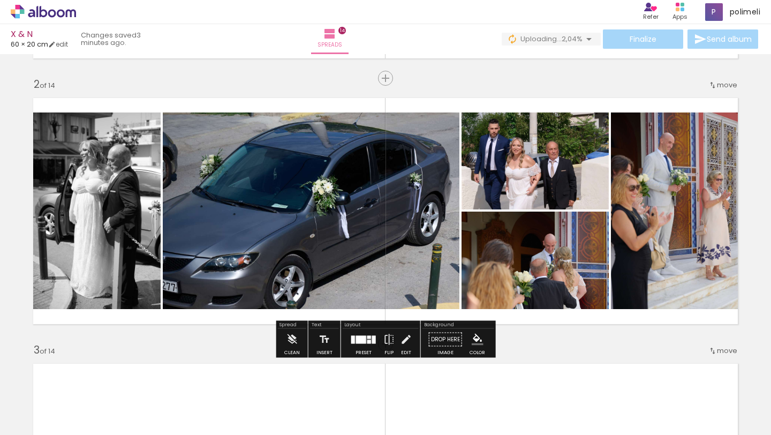
click at [370, 333] on div at bounding box center [363, 339] width 29 height 21
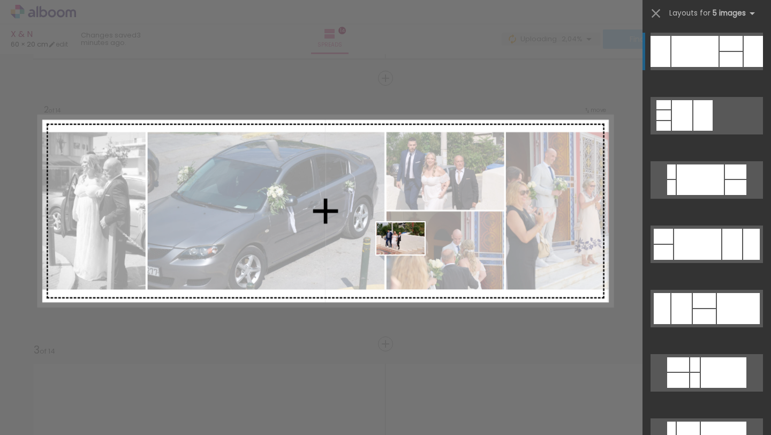
drag, startPoint x: 395, startPoint y: 405, endPoint x: 409, endPoint y: 254, distance: 151.1
click at [409, 254] on quentale-workspace at bounding box center [385, 217] width 771 height 435
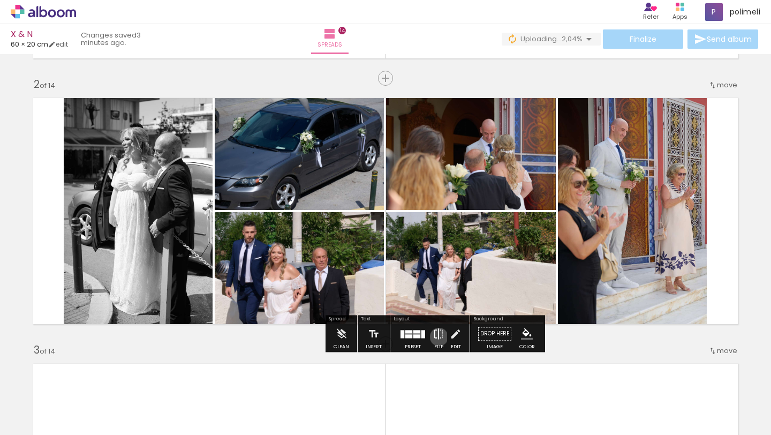
click at [437, 337] on iron-icon at bounding box center [439, 333] width 12 height 21
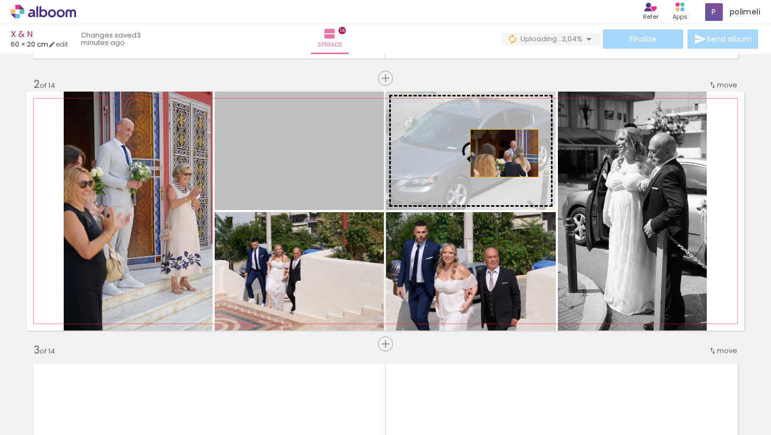
drag, startPoint x: 348, startPoint y: 160, endPoint x: 509, endPoint y: 152, distance: 161.9
click at [0, 0] on slot at bounding box center [0, 0] width 0 height 0
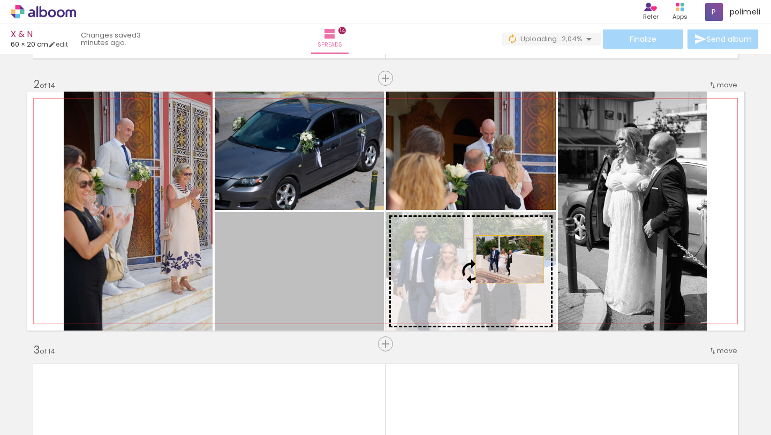
drag, startPoint x: 332, startPoint y: 258, endPoint x: 510, endPoint y: 259, distance: 177.8
click at [0, 0] on slot at bounding box center [0, 0] width 0 height 0
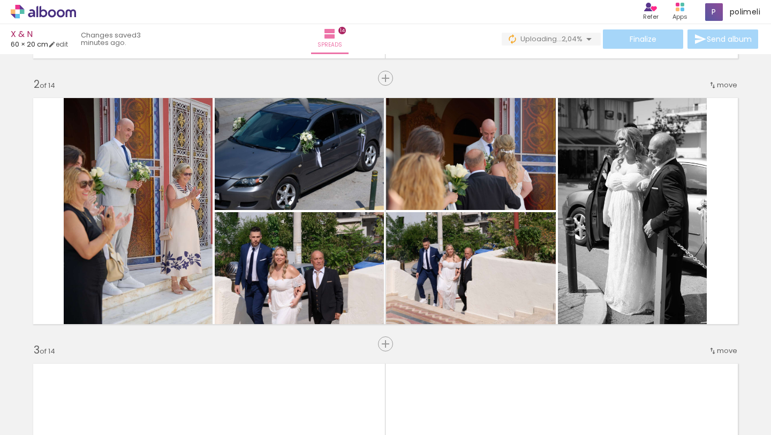
scroll to position [0, 224]
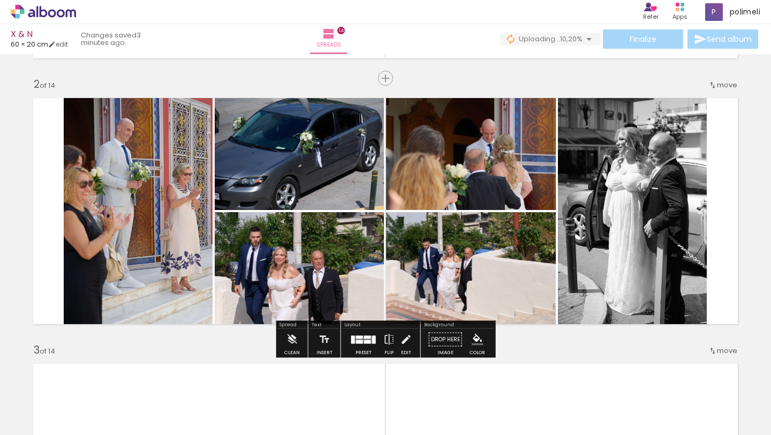
click at [314, 162] on quentale-photo at bounding box center [299, 151] width 169 height 118
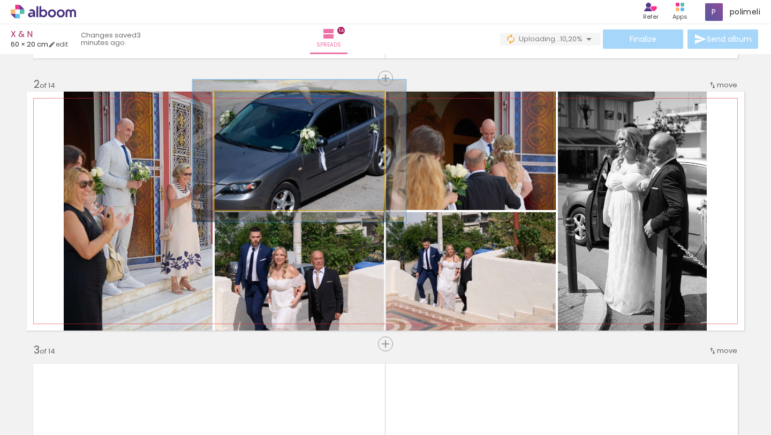
drag, startPoint x: 242, startPoint y: 99, endPoint x: 251, endPoint y: 100, distance: 8.6
type paper-slider "123"
click at [251, 100] on div at bounding box center [247, 102] width 17 height 17
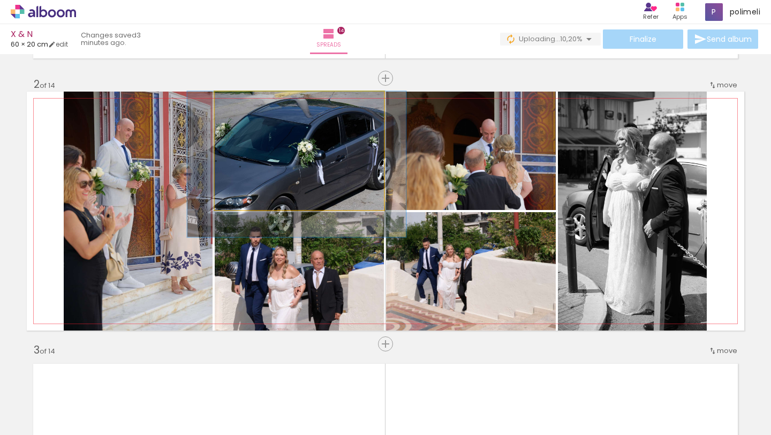
drag, startPoint x: 297, startPoint y: 133, endPoint x: 294, endPoint y: 162, distance: 29.0
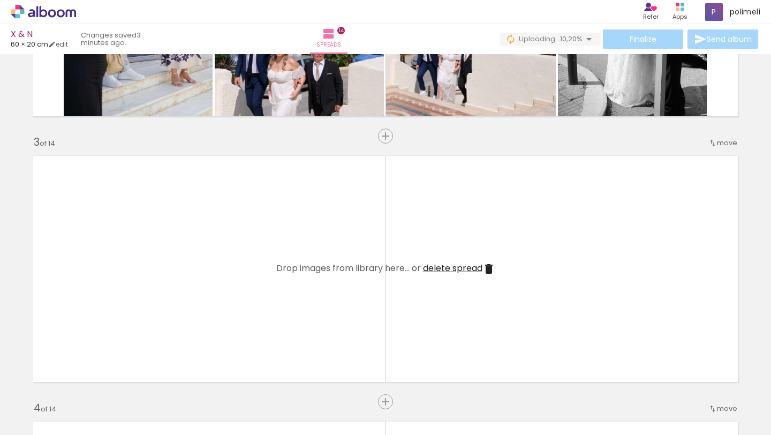
scroll to position [0, 497]
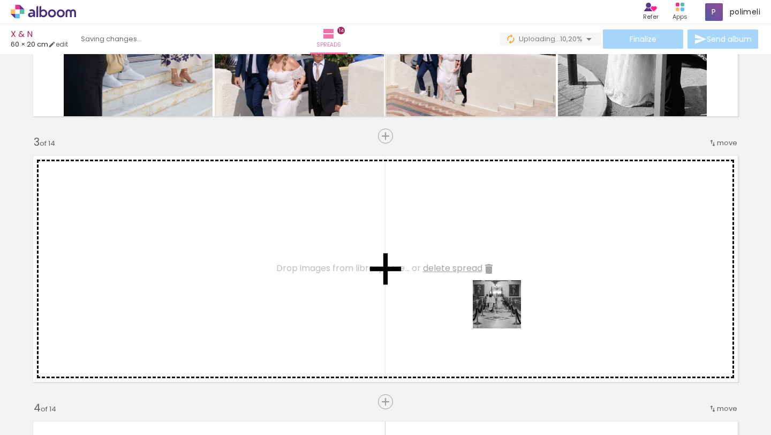
drag, startPoint x: 503, startPoint y: 412, endPoint x: 485, endPoint y: 319, distance: 94.3
click at [502, 271] on quentale-workspace at bounding box center [385, 217] width 771 height 435
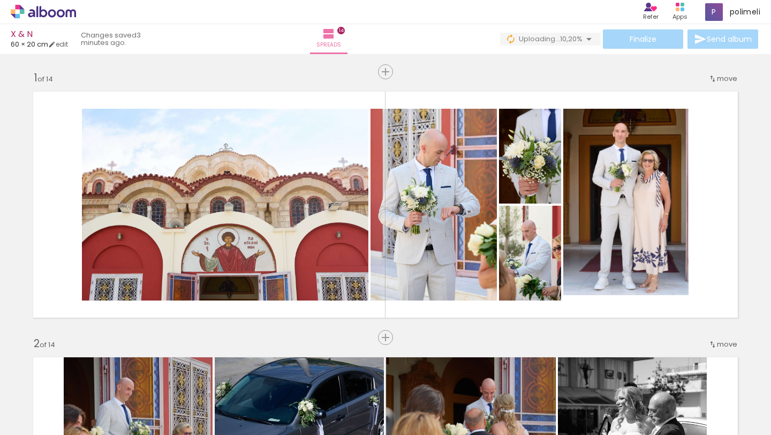
click at [413, 323] on quentale-workspace at bounding box center [385, 217] width 771 height 435
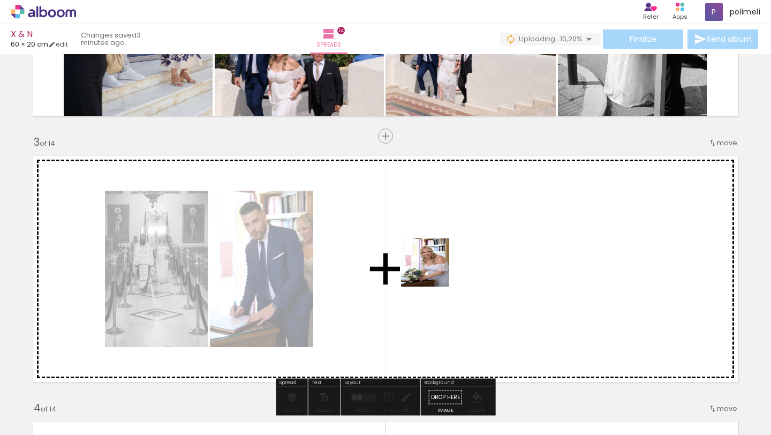
drag, startPoint x: 401, startPoint y: 398, endPoint x: 428, endPoint y: 285, distance: 116.6
click at [433, 269] on quentale-workspace at bounding box center [385, 217] width 771 height 435
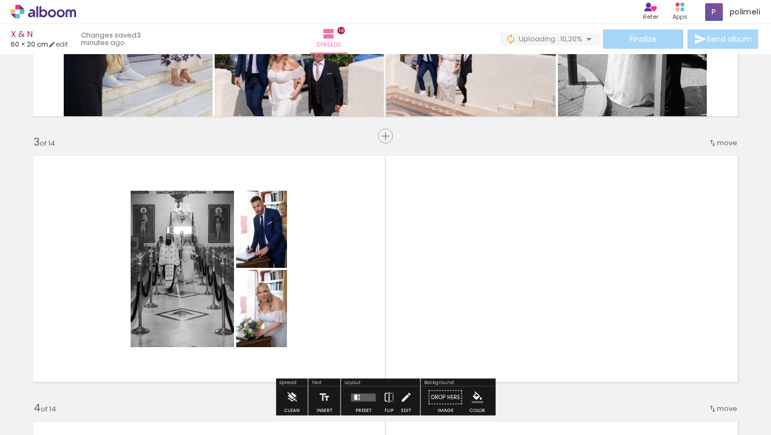
drag, startPoint x: 331, startPoint y: 417, endPoint x: 397, endPoint y: 259, distance: 171.4
click at [397, 259] on quentale-workspace at bounding box center [385, 217] width 771 height 435
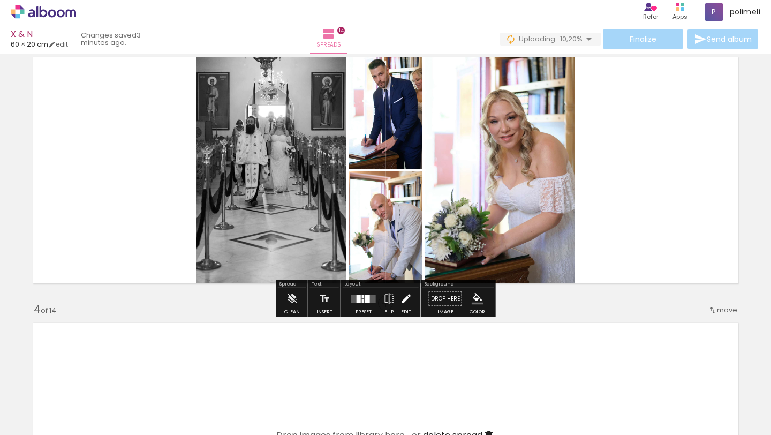
scroll to position [573, 0]
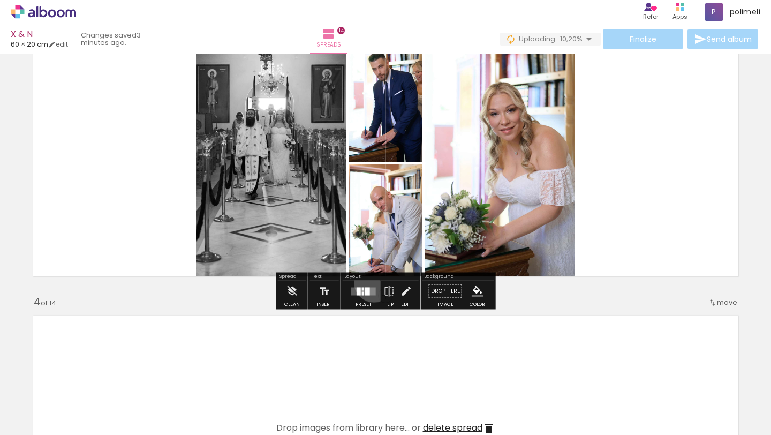
click at [373, 282] on div at bounding box center [363, 291] width 29 height 21
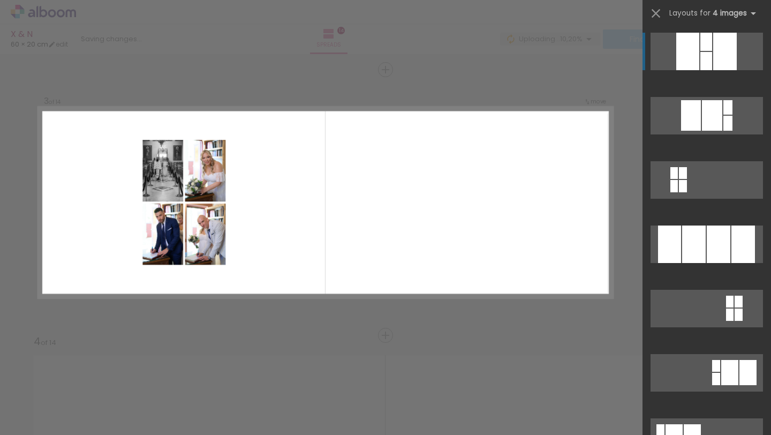
scroll to position [525, 0]
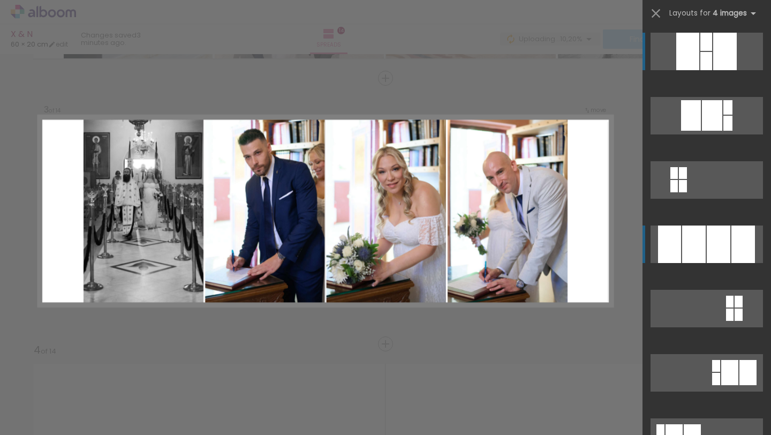
click at [706, 134] on quentale-layouter at bounding box center [707, 115] width 112 height 37
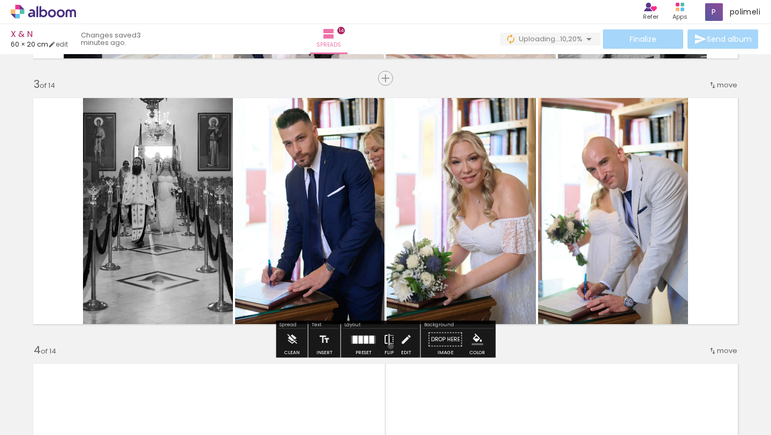
click at [389, 346] on iron-icon at bounding box center [389, 339] width 12 height 21
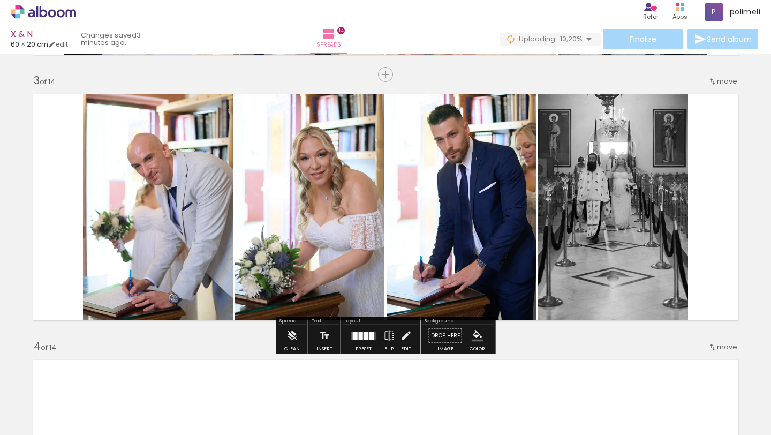
scroll to position [527, 0]
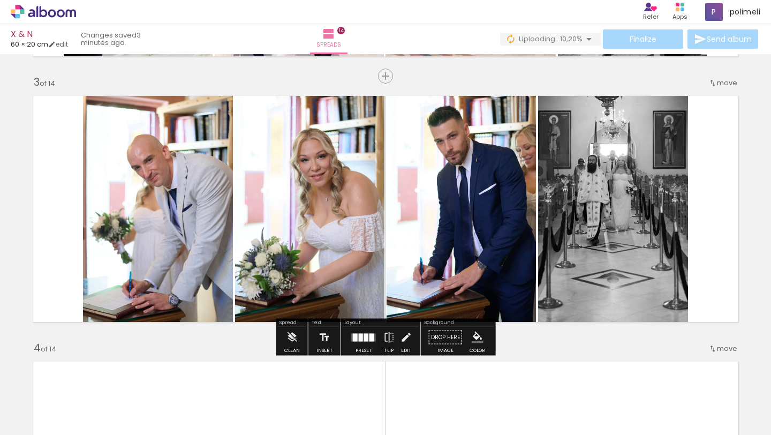
click at [562, 201] on quentale-photo at bounding box center [613, 208] width 150 height 239
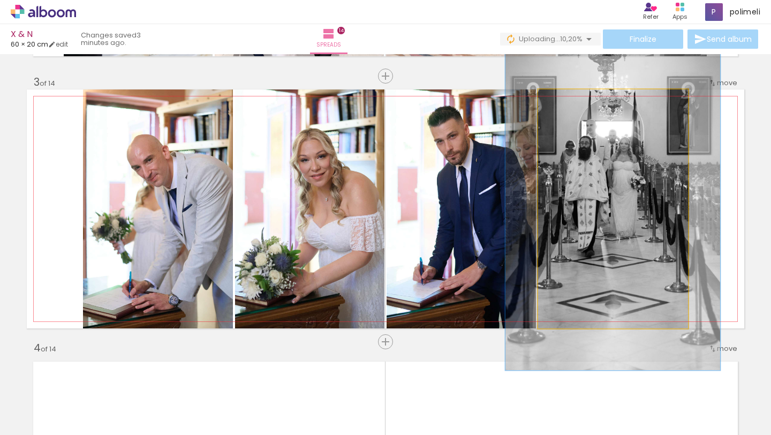
drag, startPoint x: 573, startPoint y: 101, endPoint x: 580, endPoint y: 101, distance: 7.5
type paper-slider "135"
click at [580, 101] on div at bounding box center [584, 100] width 42 height 17
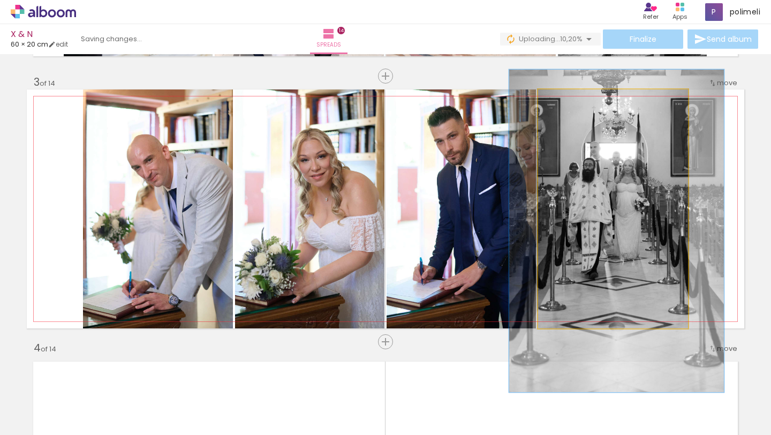
drag, startPoint x: 610, startPoint y: 139, endPoint x: 614, endPoint y: 160, distance: 21.7
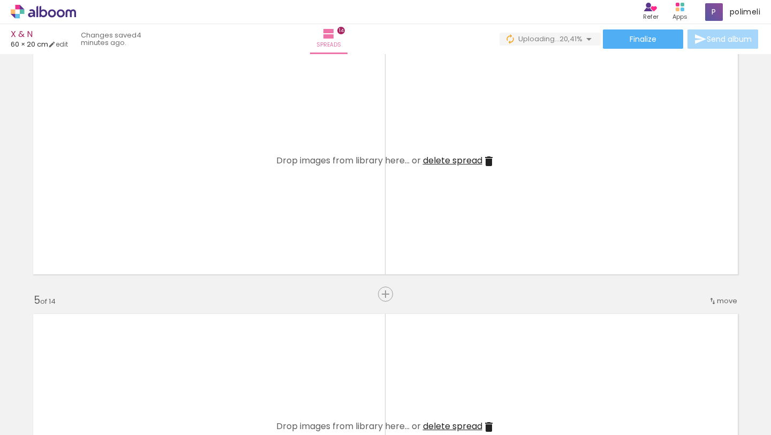
scroll to position [0, 562]
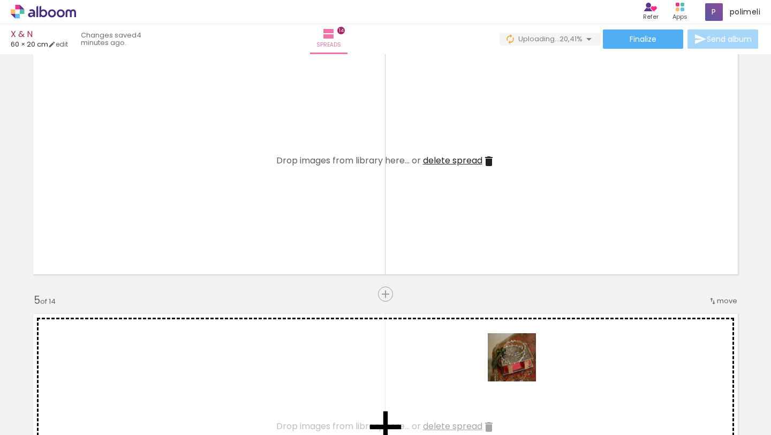
drag, startPoint x: 497, startPoint y: 406, endPoint x: 550, endPoint y: 291, distance: 126.8
click at [547, 276] on quentale-workspace at bounding box center [385, 217] width 771 height 435
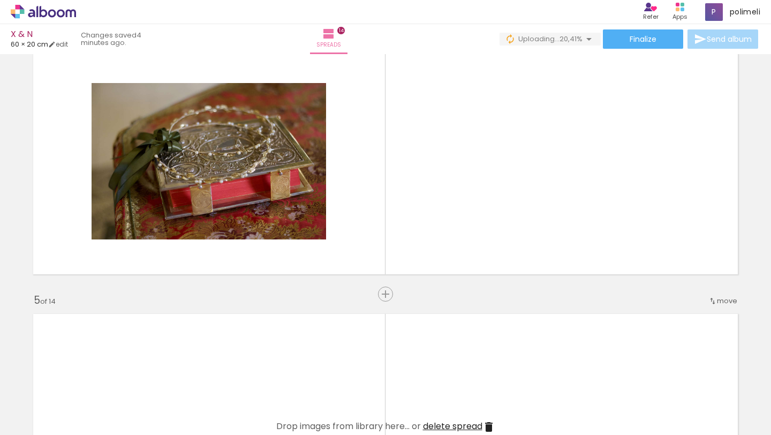
click at [565, 232] on quentale-workspace at bounding box center [385, 217] width 771 height 435
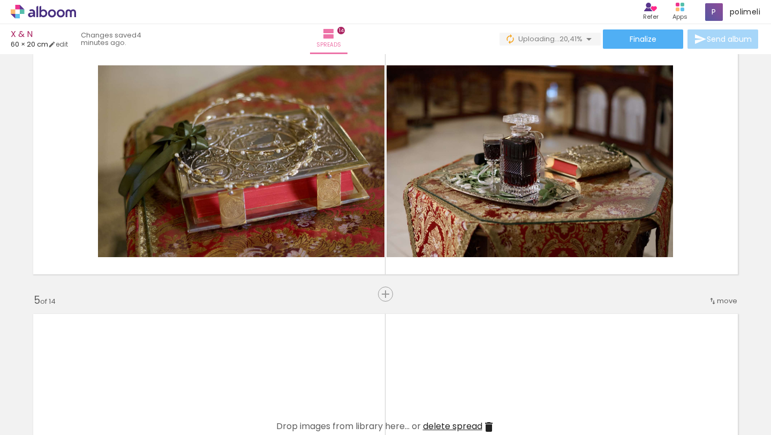
scroll to position [0, 657]
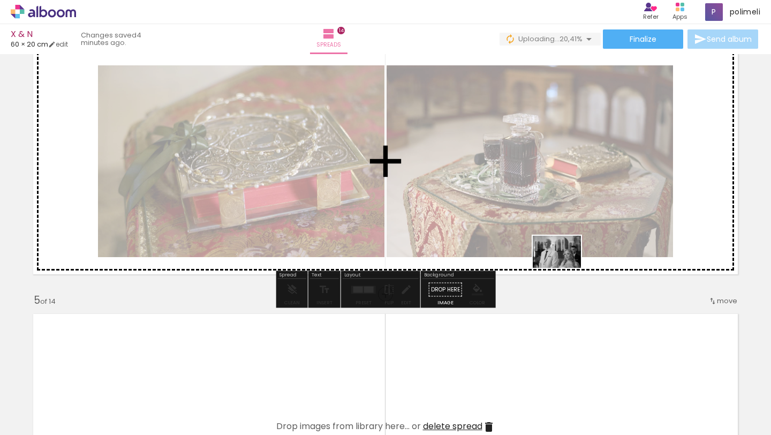
drag, startPoint x: 527, startPoint y: 405, endPoint x: 565, endPoint y: 268, distance: 142.6
click at [565, 268] on quentale-workspace at bounding box center [385, 217] width 771 height 435
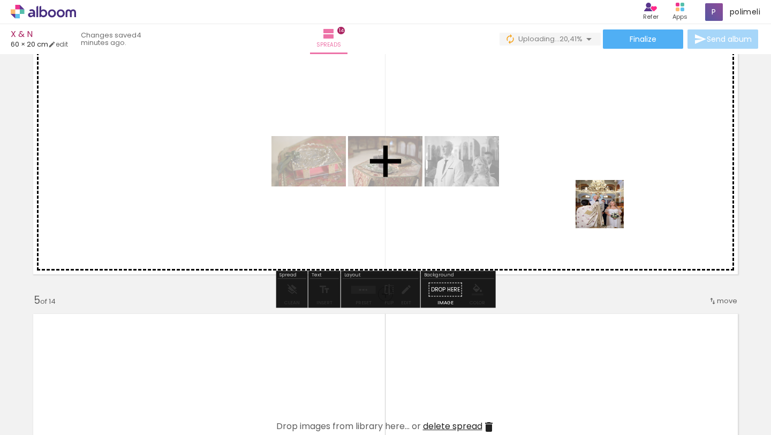
drag, startPoint x: 644, startPoint y: 398, endPoint x: 608, endPoint y: 212, distance: 189.2
click at [608, 212] on quentale-workspace at bounding box center [385, 217] width 771 height 435
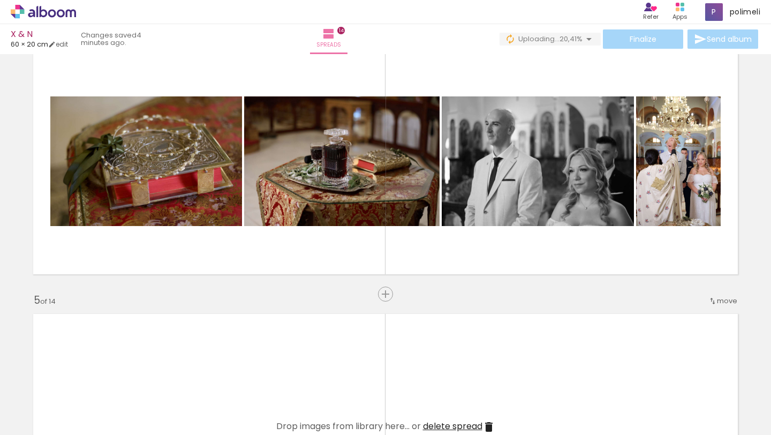
scroll to position [0, 742]
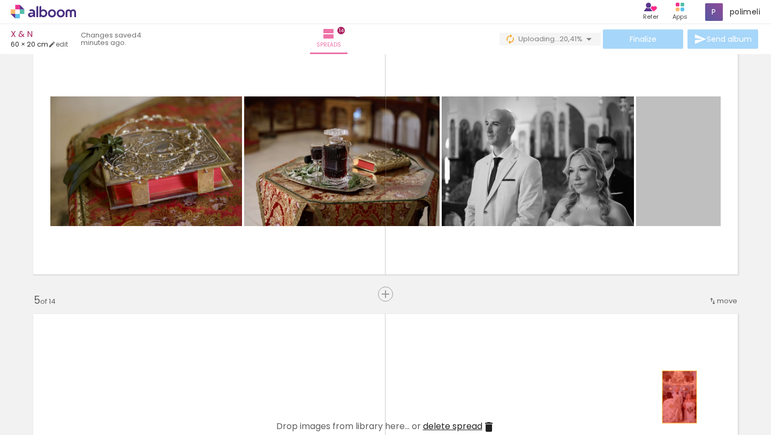
drag, startPoint x: 670, startPoint y: 200, endPoint x: 672, endPoint y: 420, distance: 220.6
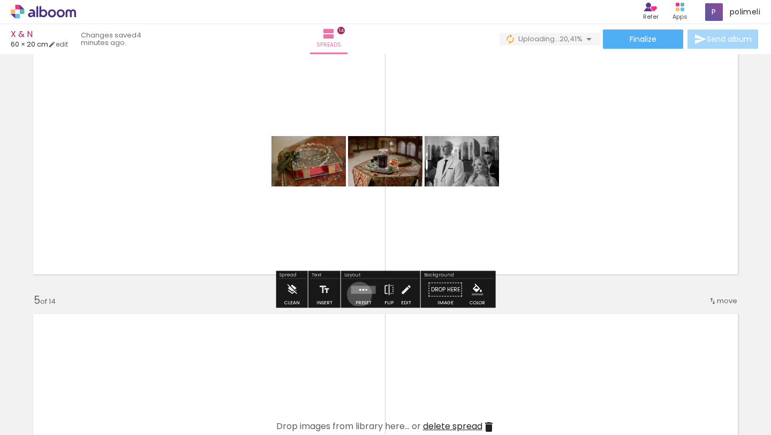
click at [358, 294] on div at bounding box center [363, 289] width 29 height 21
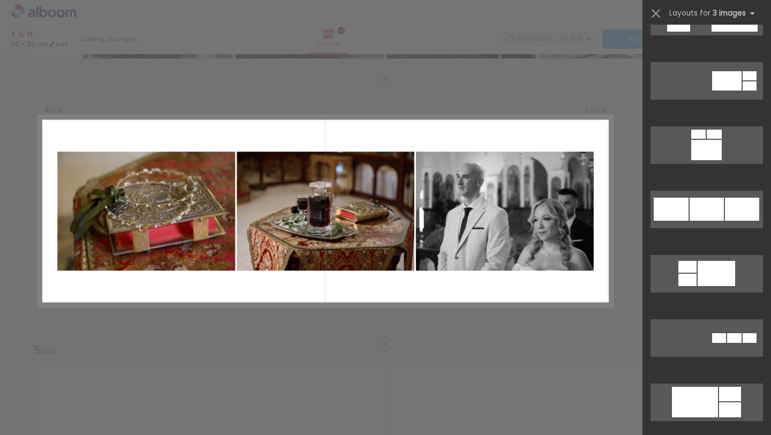
scroll to position [948, 0]
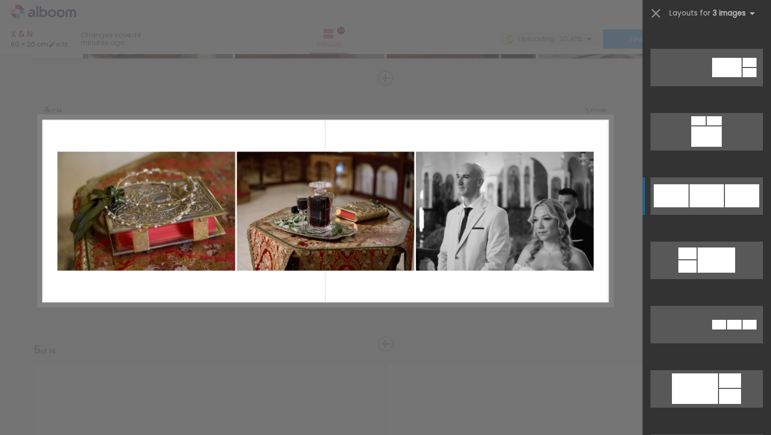
click at [712, 306] on quentale-layouter at bounding box center [707, 324] width 112 height 37
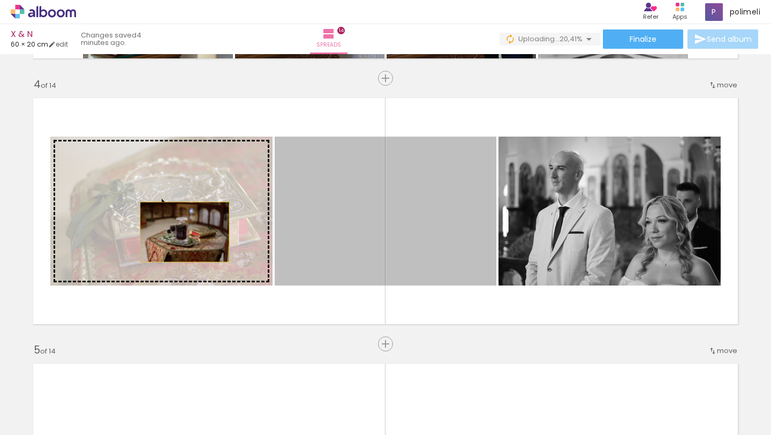
drag, startPoint x: 411, startPoint y: 228, endPoint x: 179, endPoint y: 233, distance: 231.4
click at [0, 0] on slot at bounding box center [0, 0] width 0 height 0
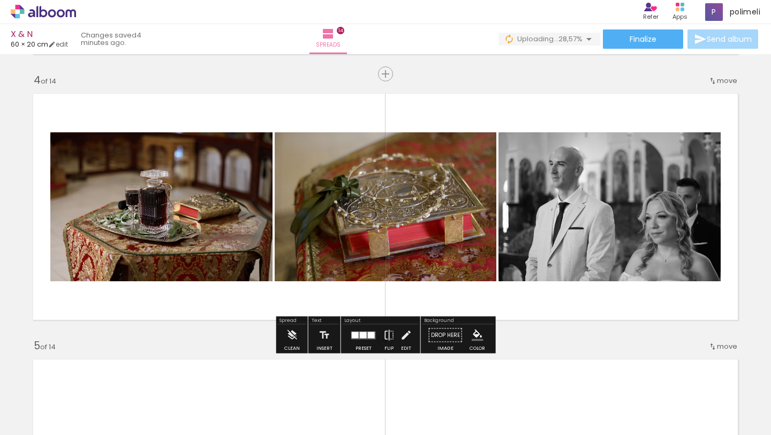
scroll to position [796, 0]
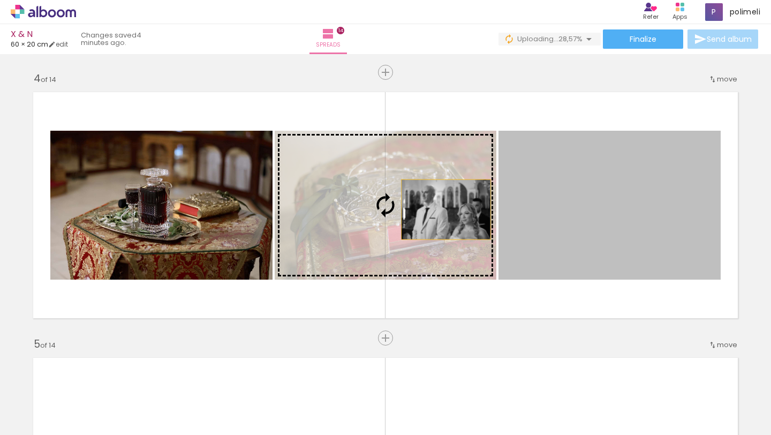
drag, startPoint x: 598, startPoint y: 216, endPoint x: 427, endPoint y: 206, distance: 170.6
click at [0, 0] on slot at bounding box center [0, 0] width 0 height 0
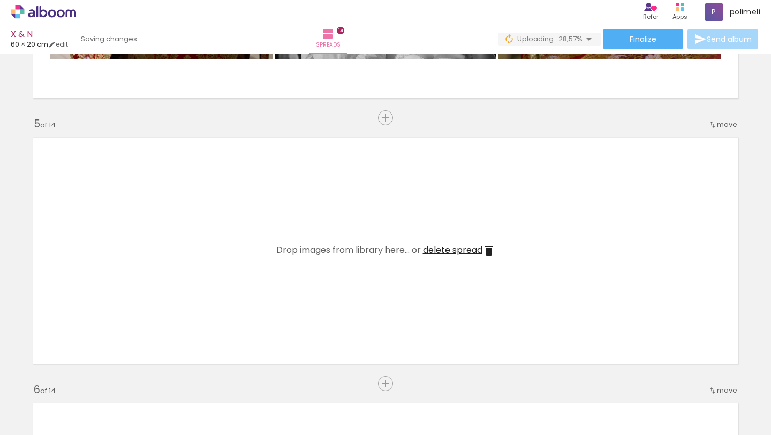
scroll to position [0, 966]
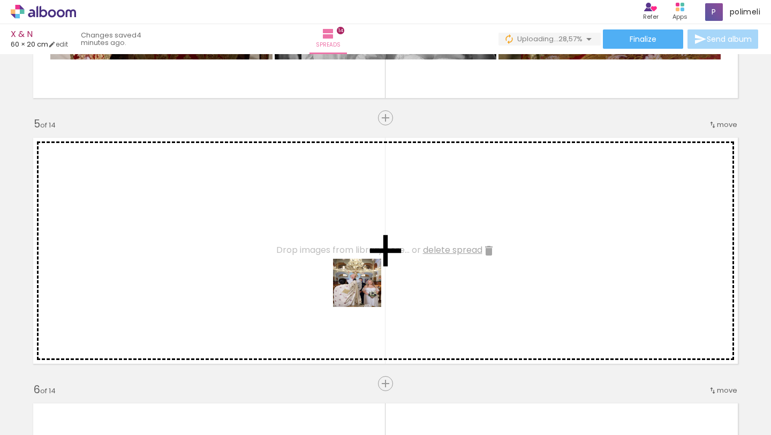
drag, startPoint x: 340, startPoint y: 411, endPoint x: 369, endPoint y: 288, distance: 126.5
click at [367, 281] on quentale-workspace at bounding box center [385, 217] width 771 height 435
